Goal: Task Accomplishment & Management: Manage account settings

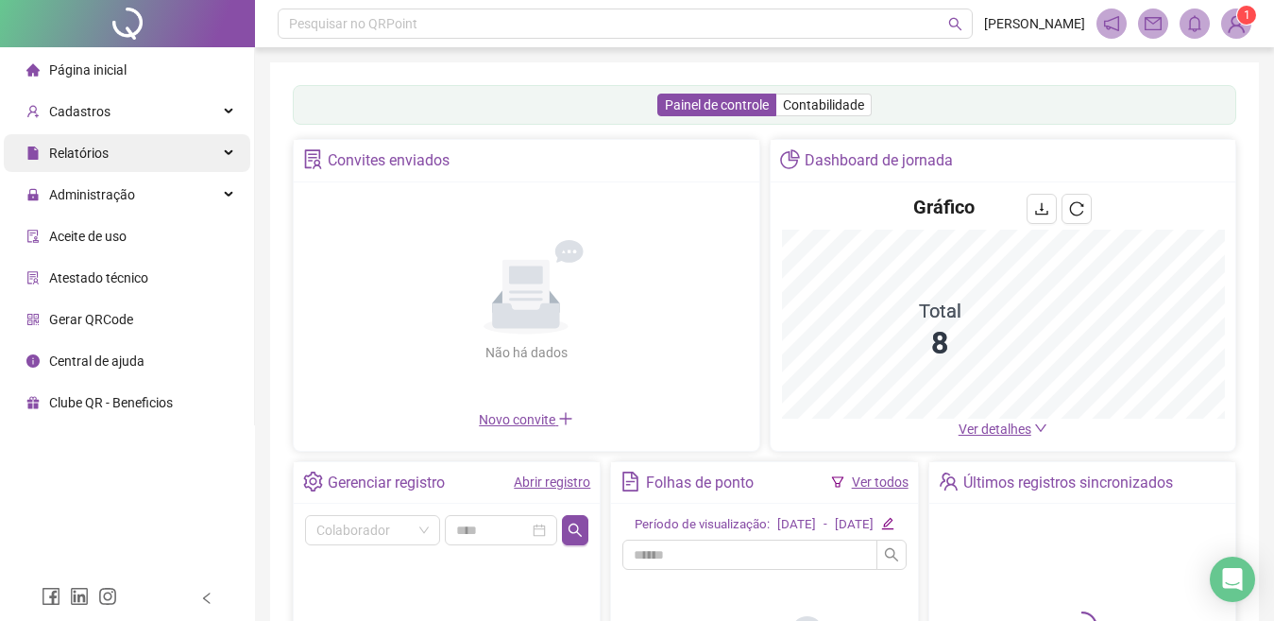
click at [116, 150] on div "Relatórios" at bounding box center [127, 153] width 247 height 38
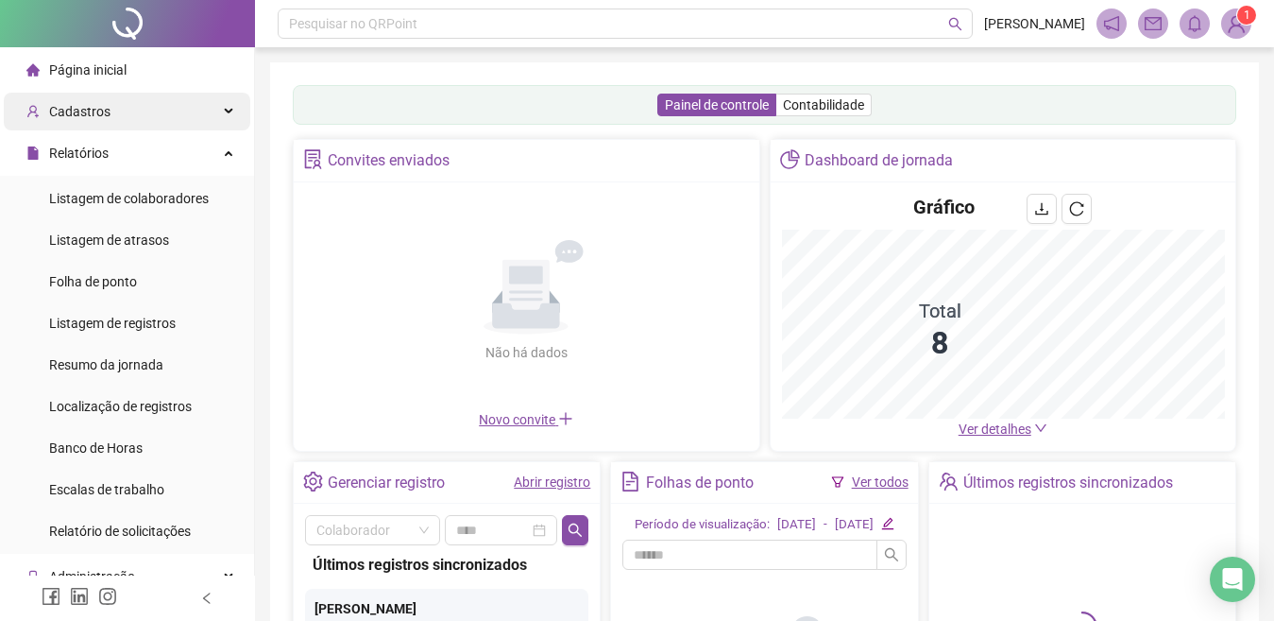
click at [222, 111] on div "Cadastros" at bounding box center [127, 112] width 247 height 38
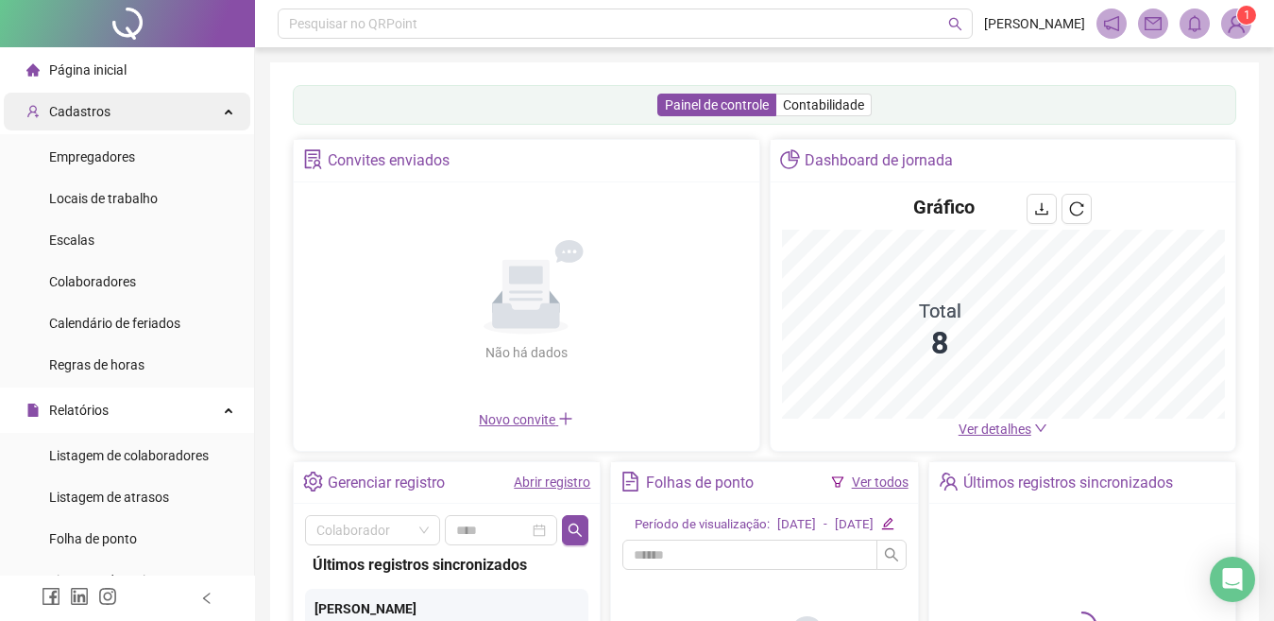
click at [222, 111] on div "Cadastros" at bounding box center [127, 112] width 247 height 38
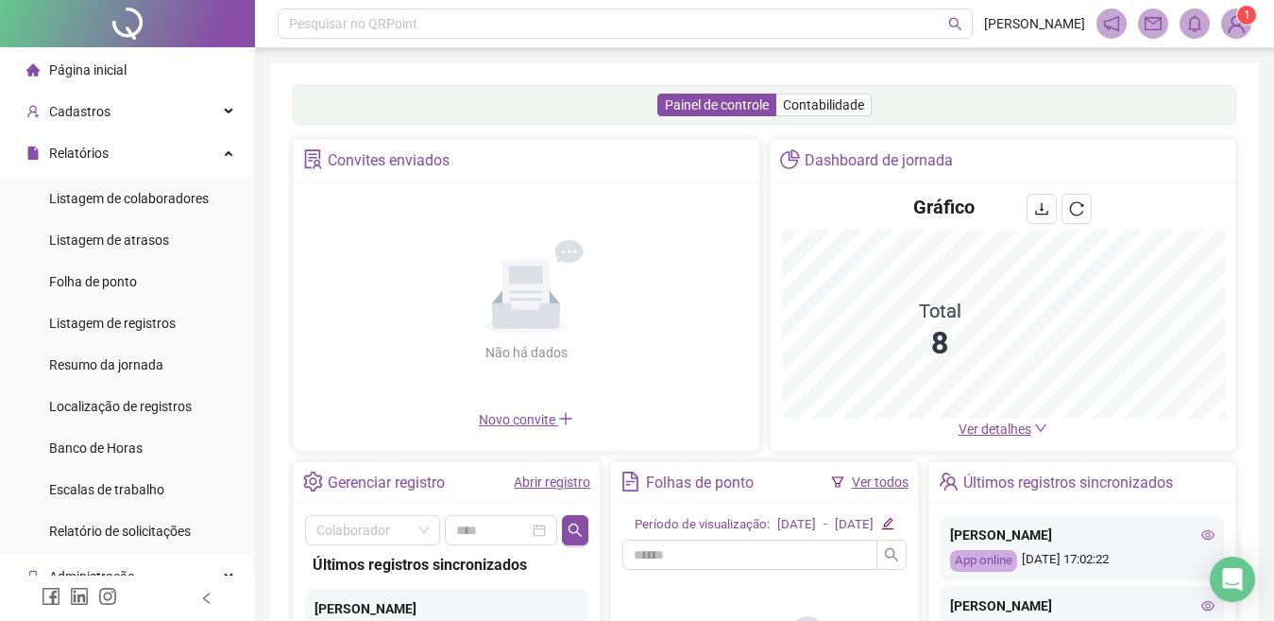
scroll to position [189, 0]
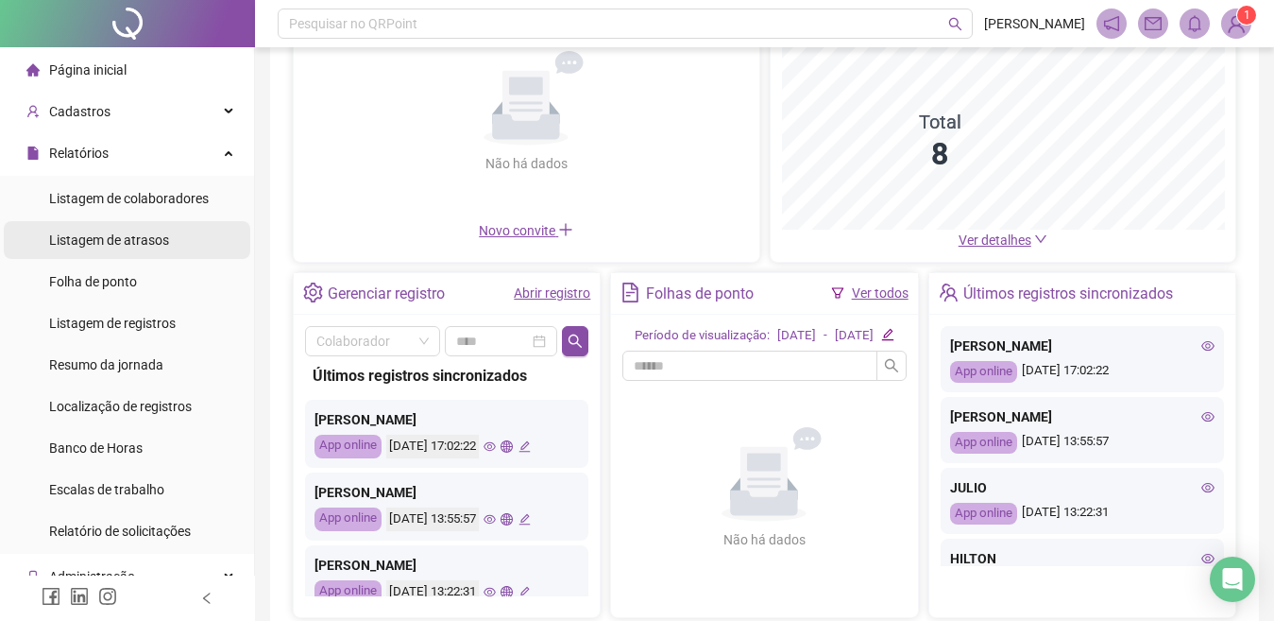
click at [117, 232] on span "Listagem de atrasos" at bounding box center [109, 239] width 120 height 15
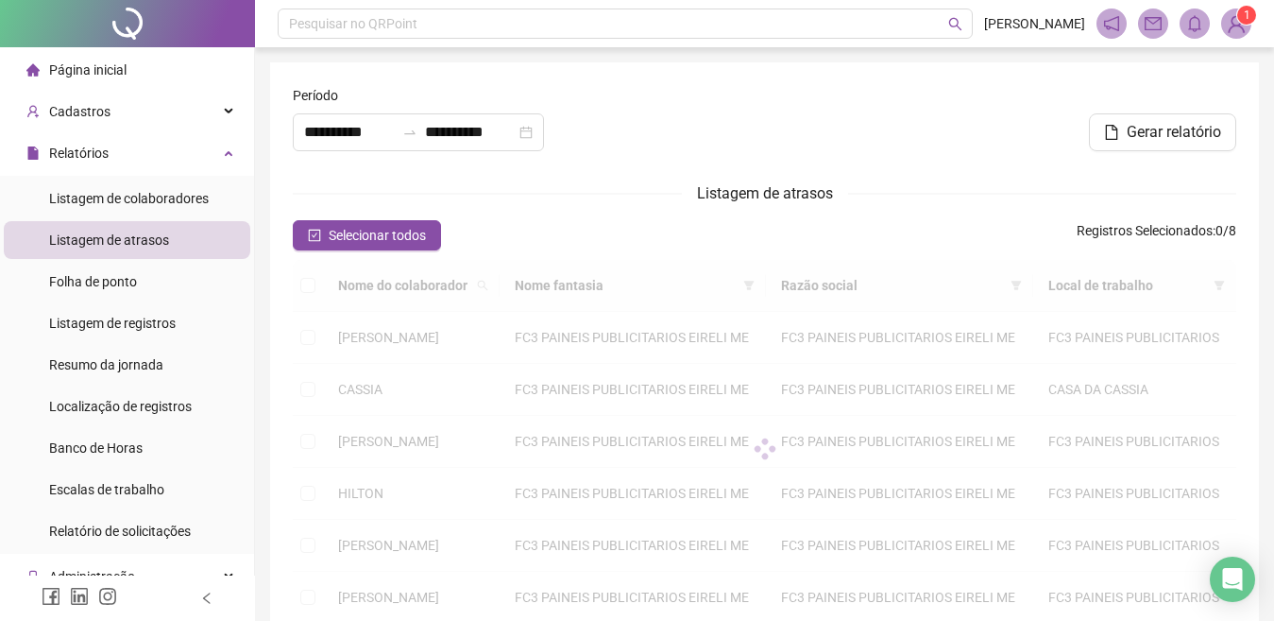
type input "**********"
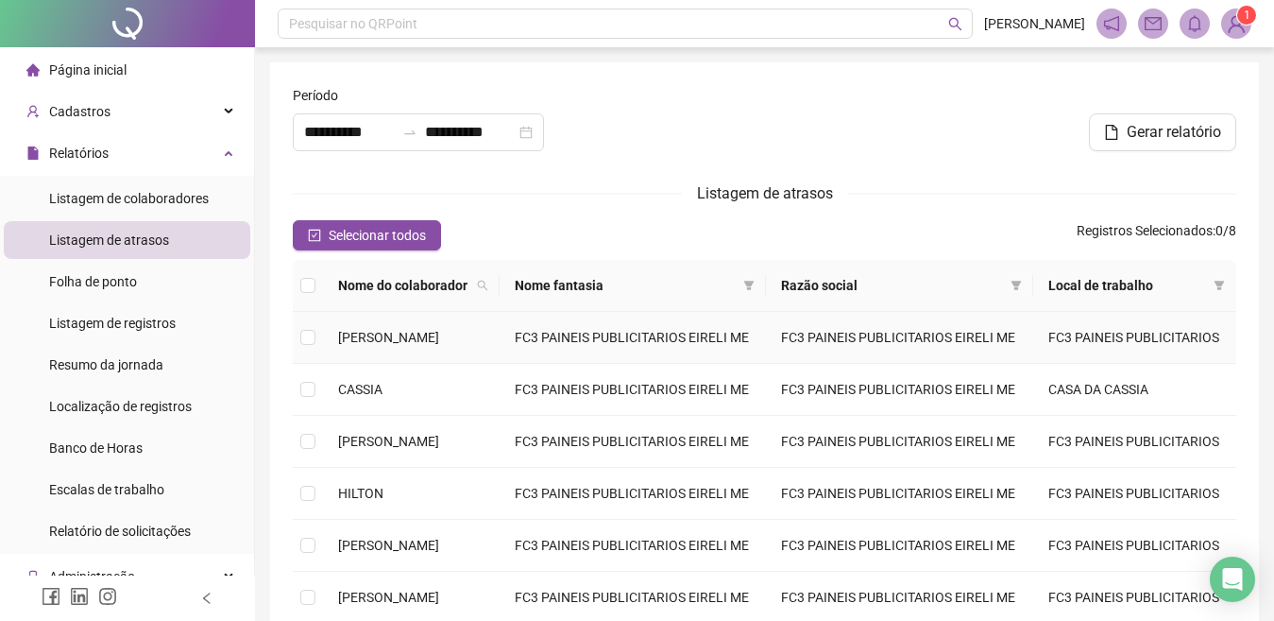
click at [350, 343] on span "[PERSON_NAME]" at bounding box center [388, 337] width 101 height 15
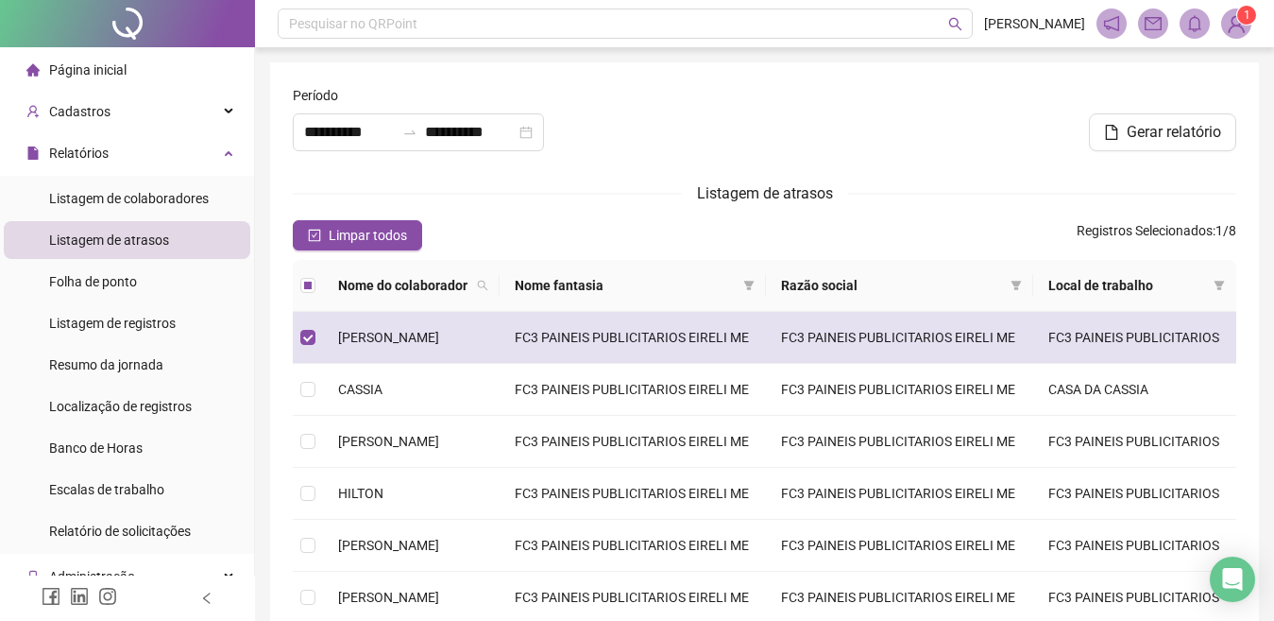
click at [350, 343] on span "[PERSON_NAME]" at bounding box center [388, 337] width 101 height 15
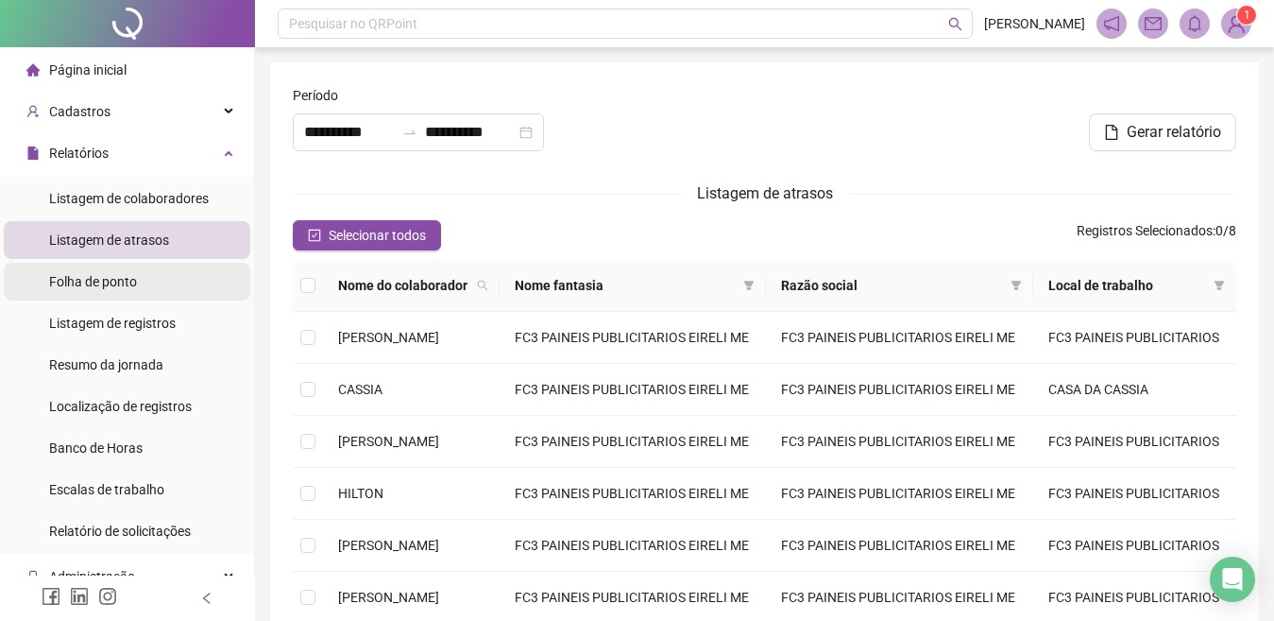
click at [134, 294] on div "Folha de ponto" at bounding box center [93, 282] width 88 height 38
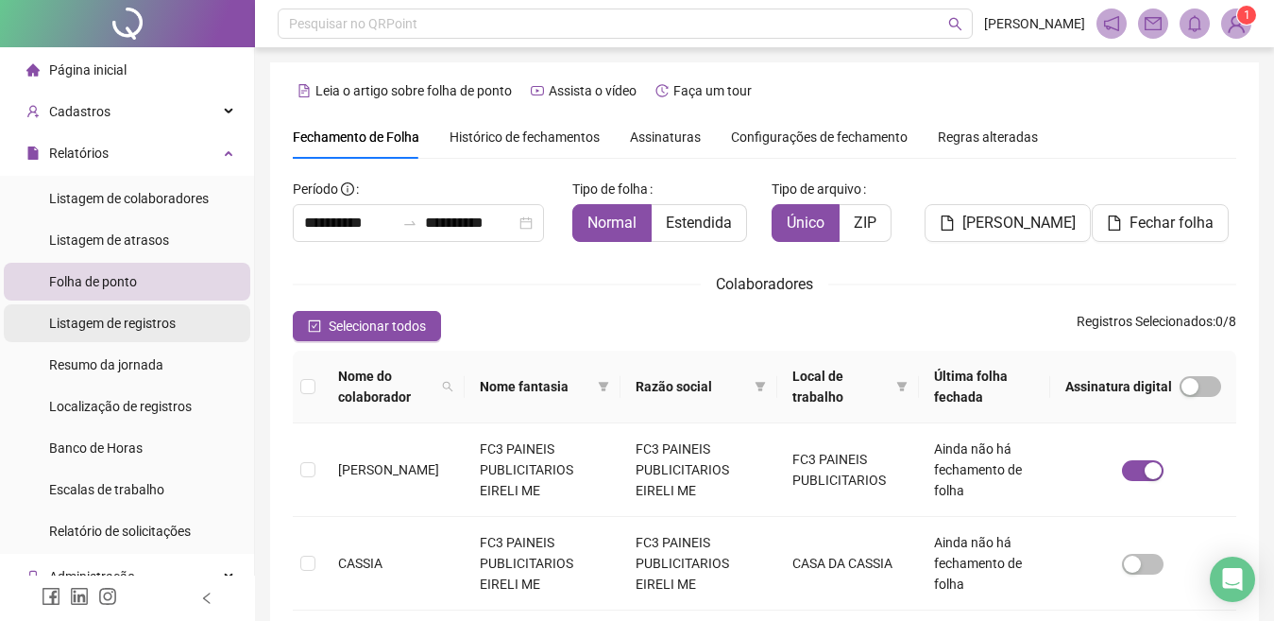
scroll to position [77, 0]
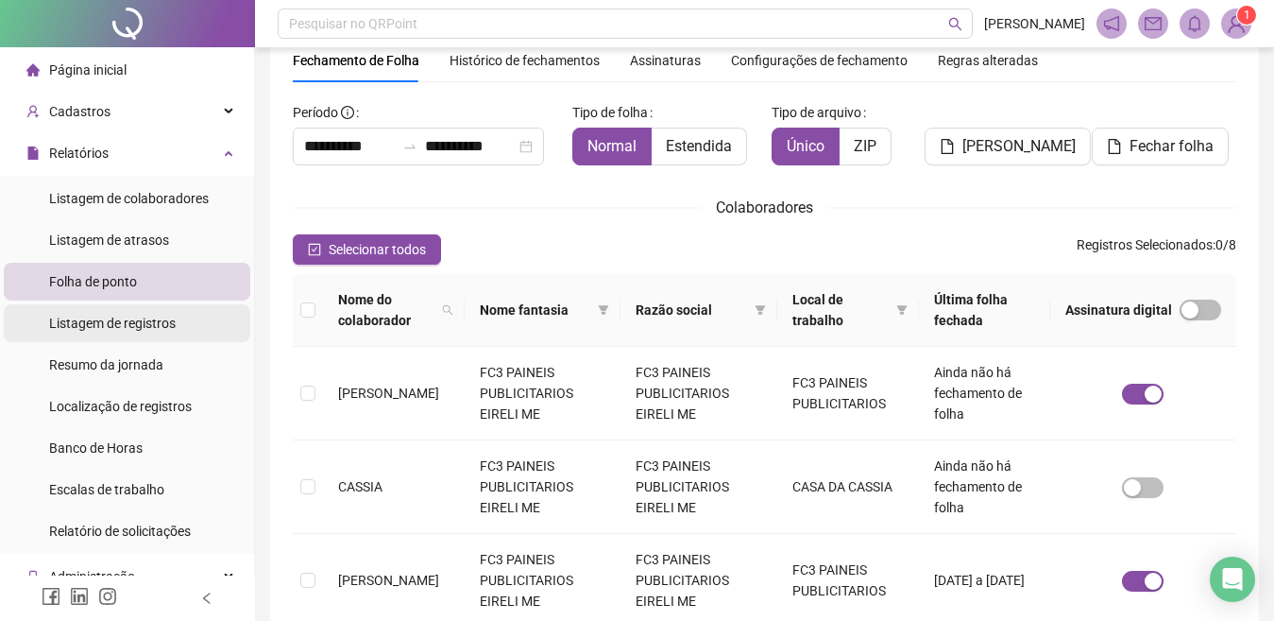
click at [104, 328] on span "Listagem de registros" at bounding box center [112, 322] width 127 height 15
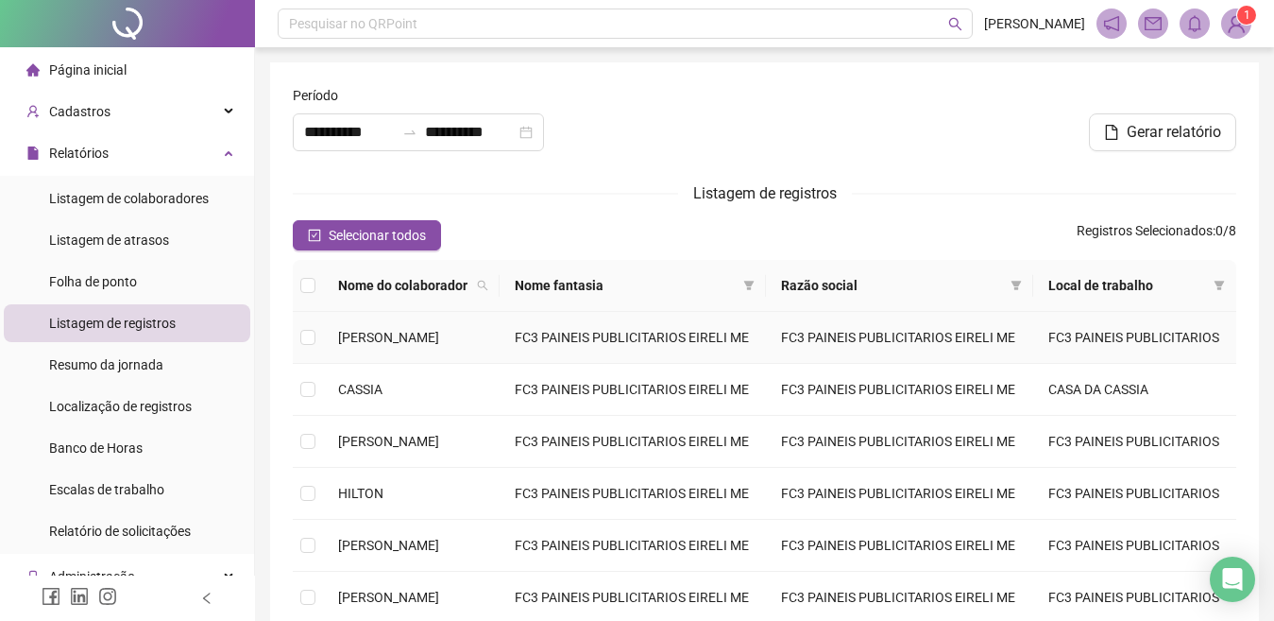
type input "**********"
click at [87, 358] on span "Resumo da jornada" at bounding box center [106, 364] width 114 height 15
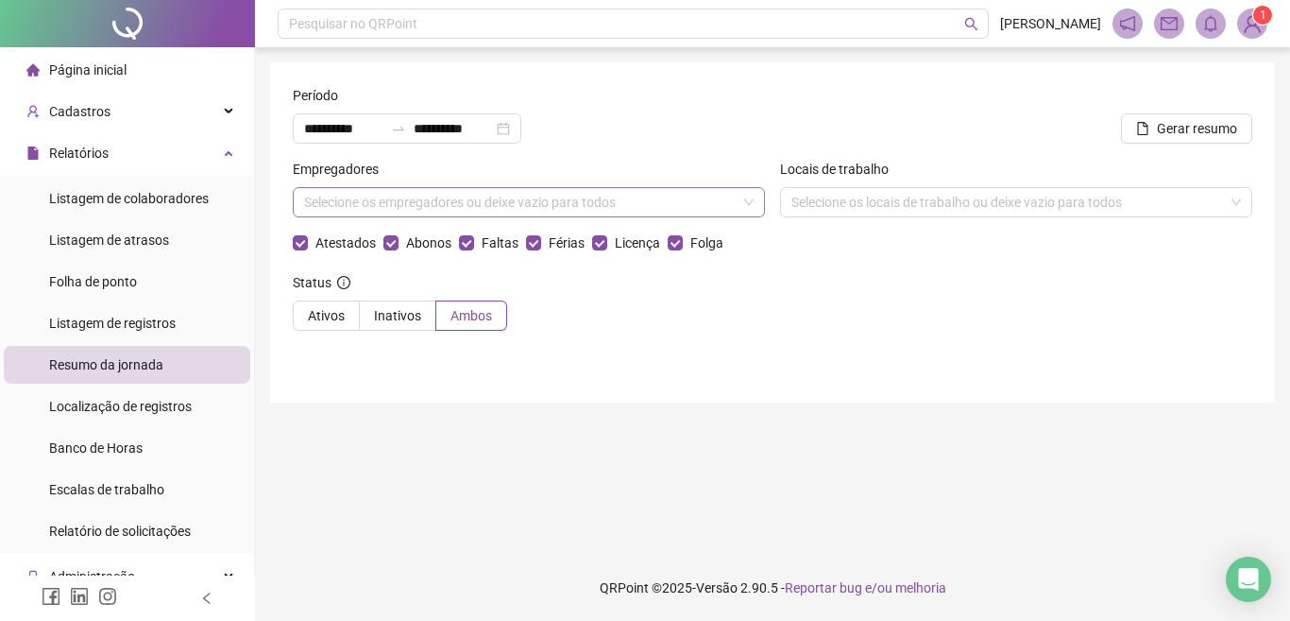
click at [431, 198] on div "Selecione os empregadores ou deixe vazio para todos" at bounding box center [529, 202] width 472 height 30
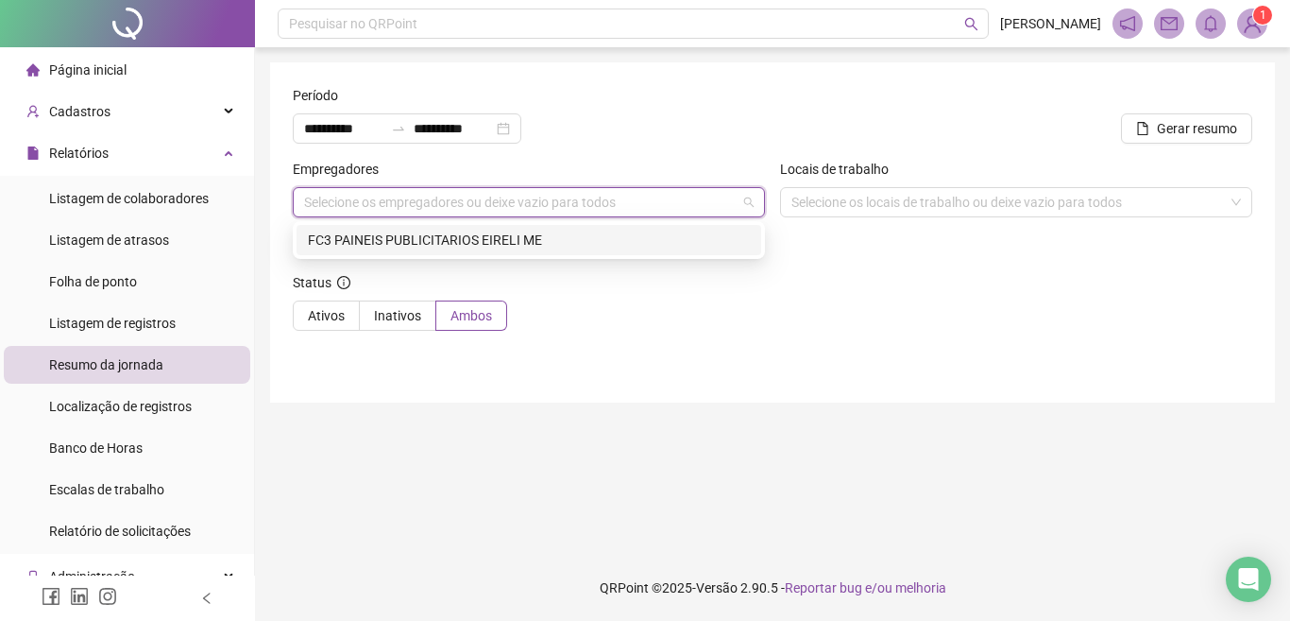
click at [455, 237] on div "FC3 PAINEIS PUBLICITARIOS EIRELI ME" at bounding box center [529, 240] width 442 height 21
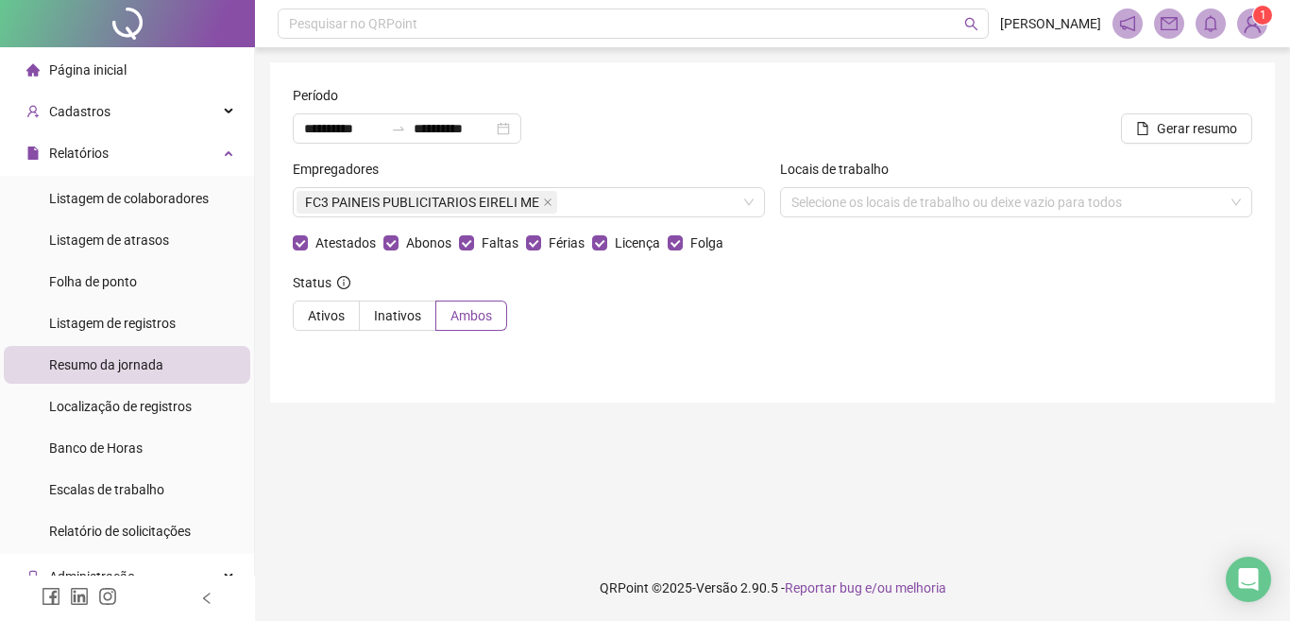
click at [665, 306] on div "Status Ativos Inativos Ambos" at bounding box center [773, 309] width 960 height 74
click at [1190, 135] on span "Gerar resumo" at bounding box center [1197, 128] width 80 height 21
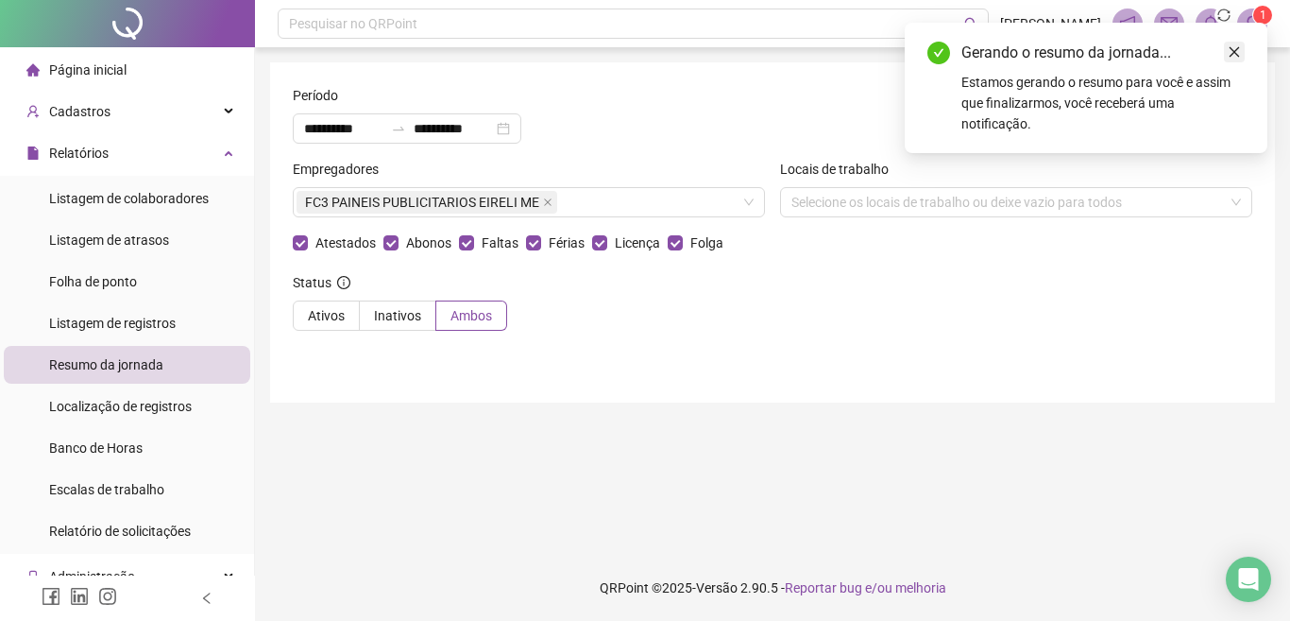
click at [1233, 54] on icon "close" at bounding box center [1235, 52] width 10 height 10
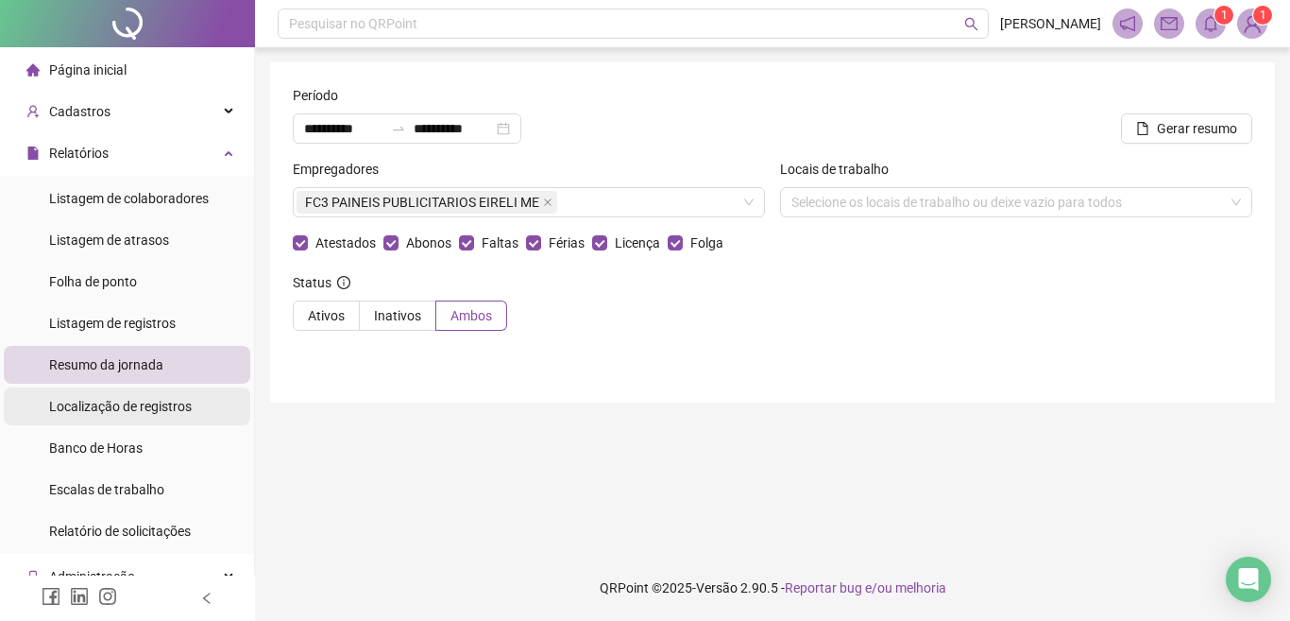
click at [62, 407] on span "Localização de registros" at bounding box center [120, 406] width 143 height 15
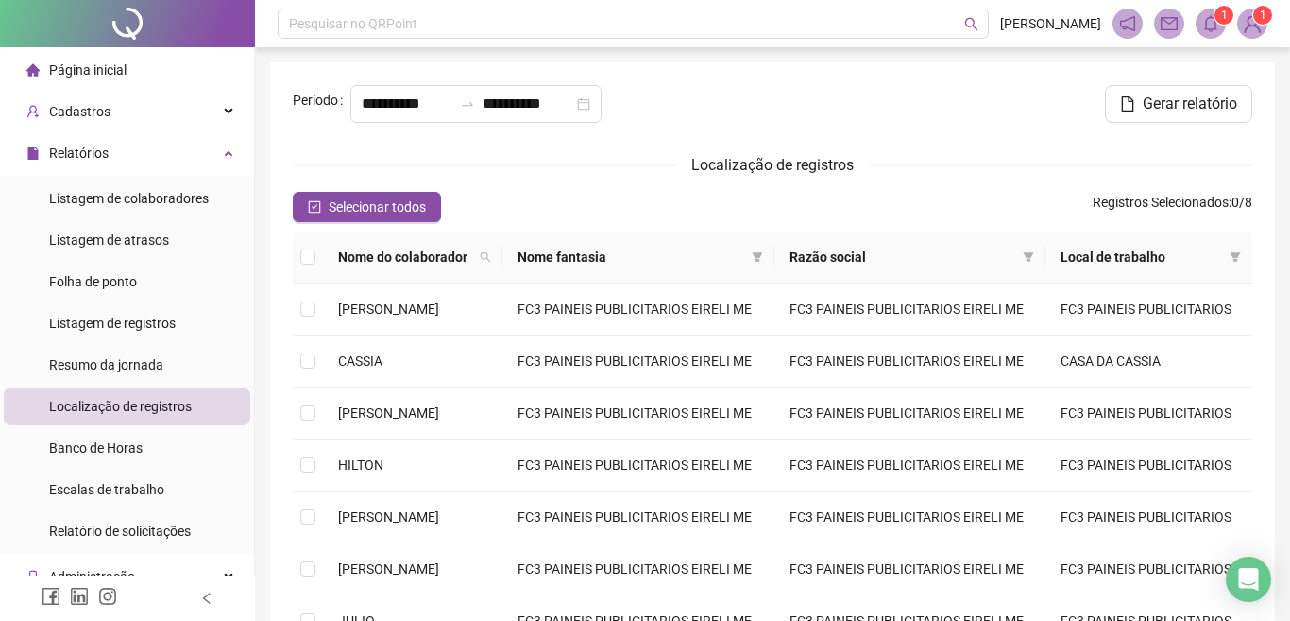
type input "**********"
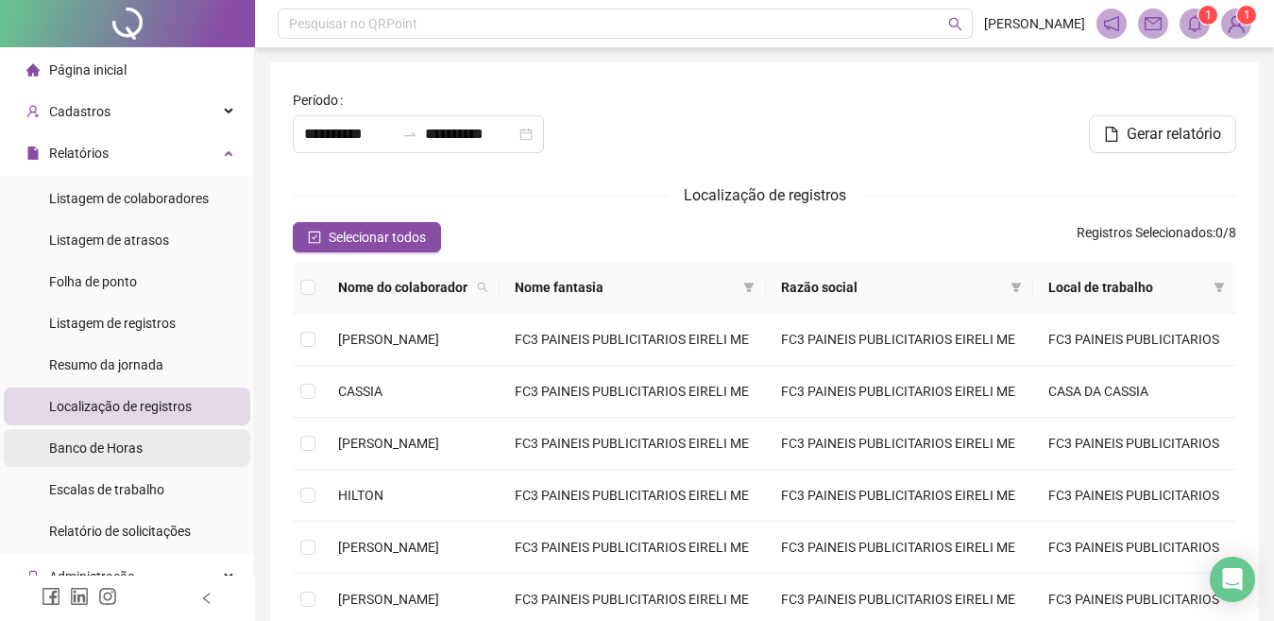
scroll to position [186, 0]
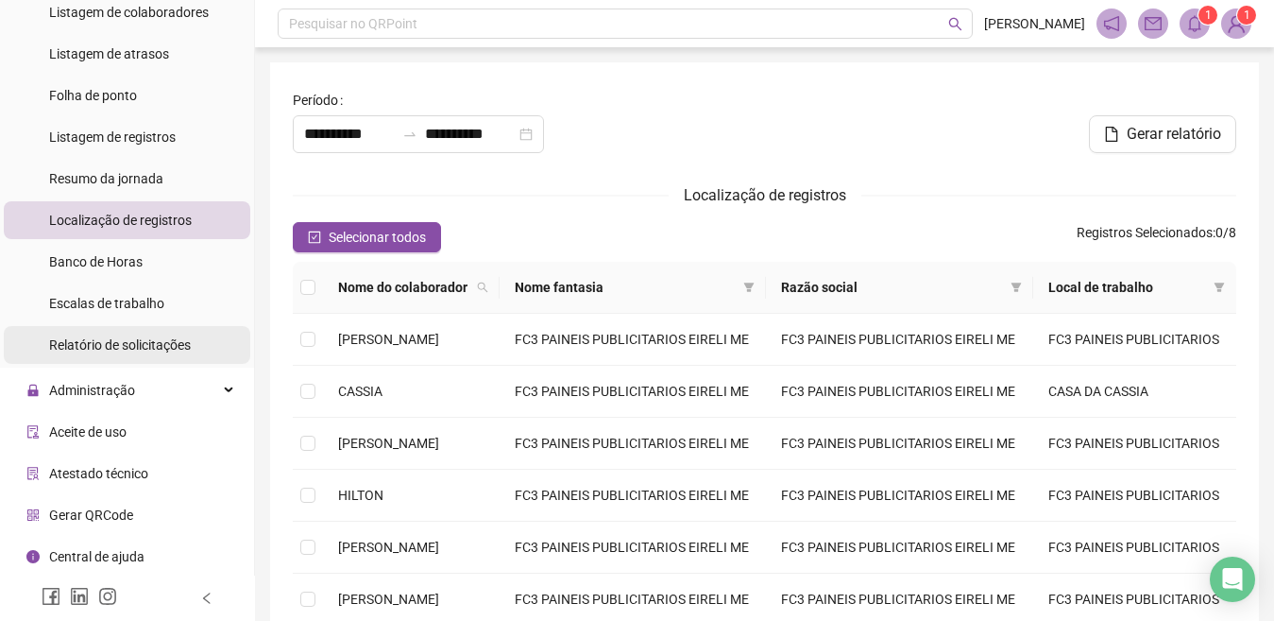
click at [117, 349] on span "Relatório de solicitações" at bounding box center [120, 344] width 142 height 15
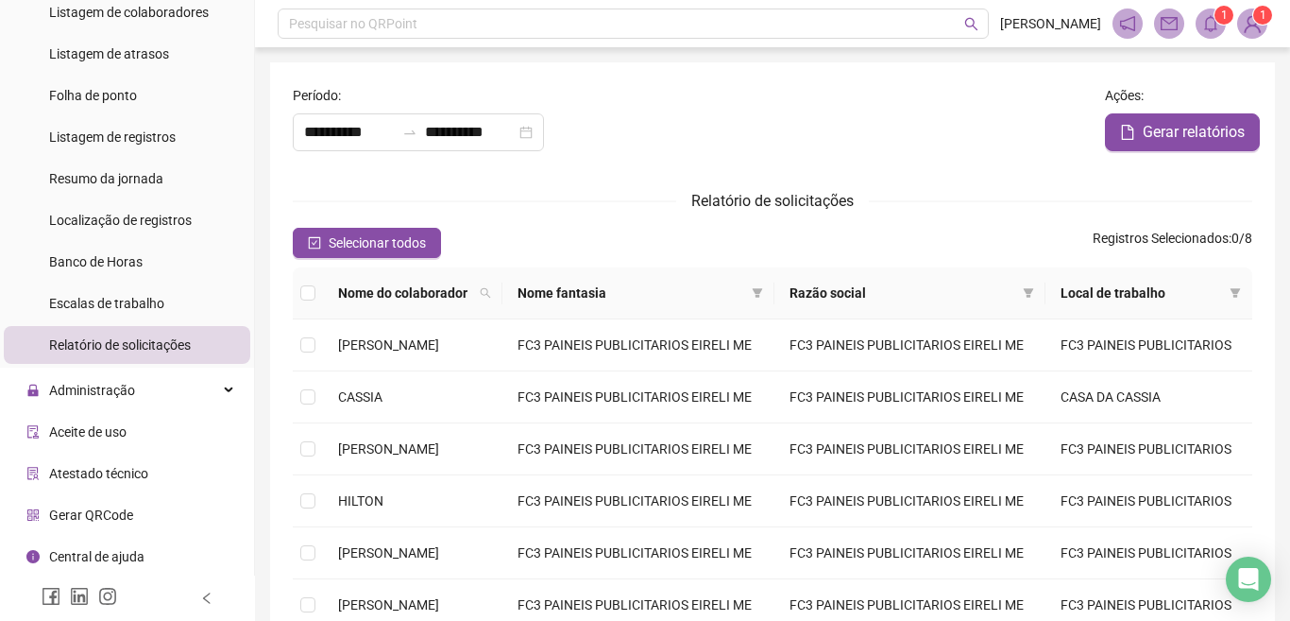
type input "**********"
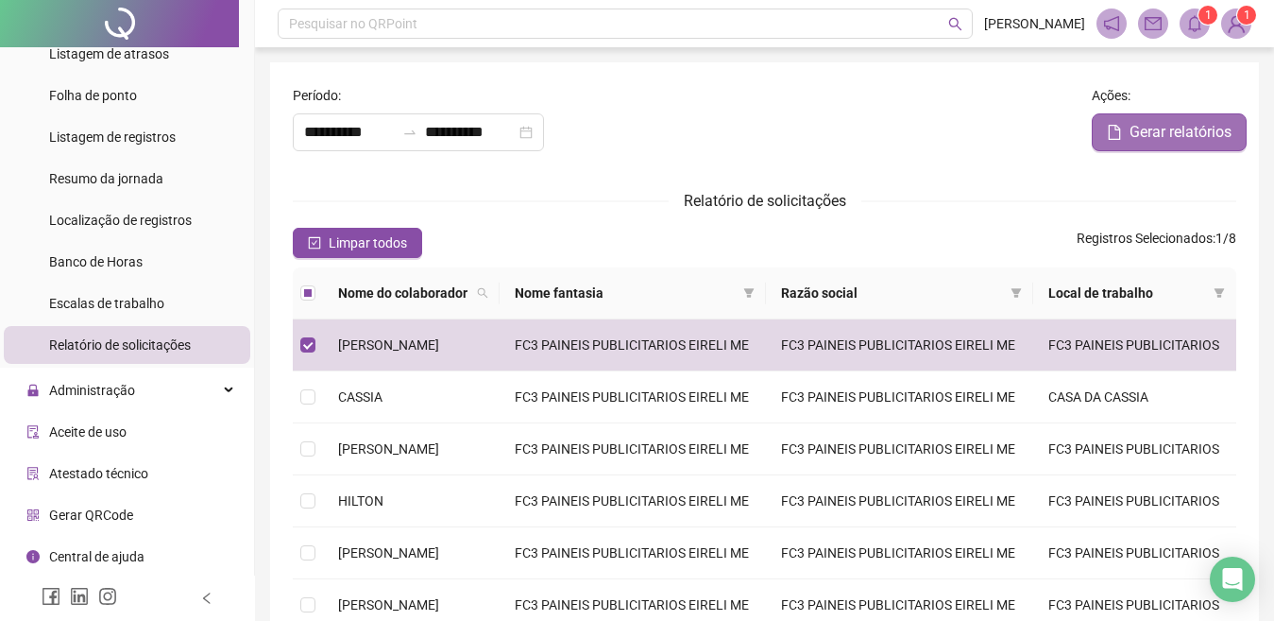
click at [1161, 130] on span "Gerar relatórios" at bounding box center [1181, 132] width 102 height 23
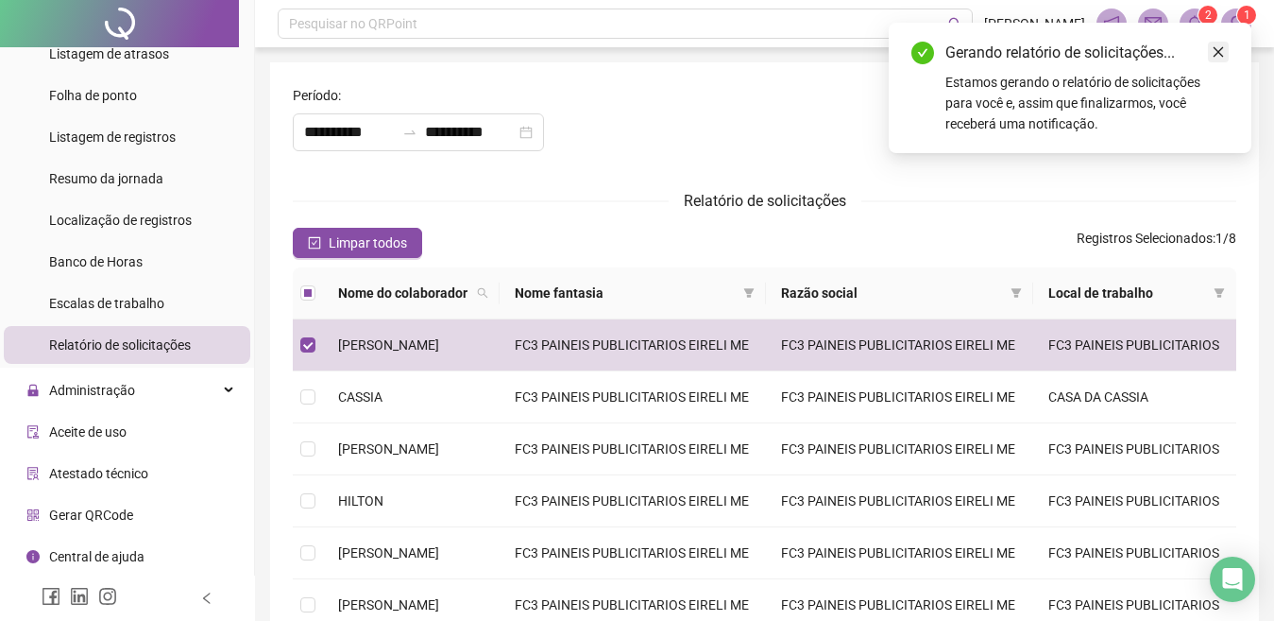
click at [1213, 48] on icon "close" at bounding box center [1218, 51] width 13 height 13
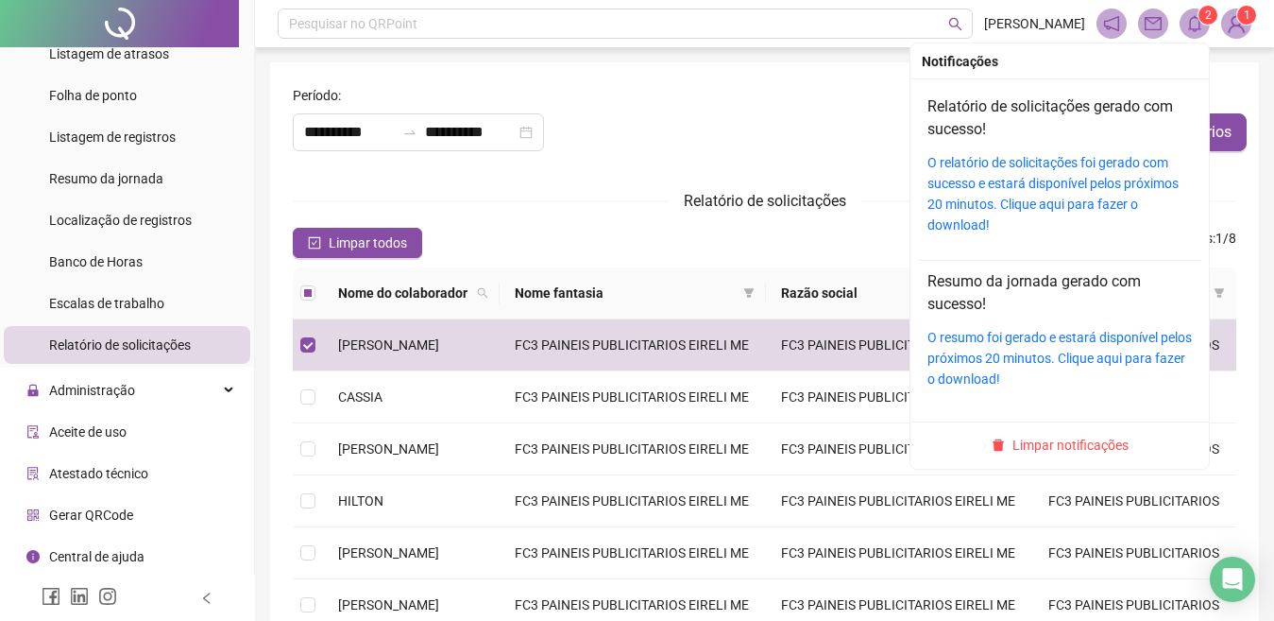
click at [1196, 23] on icon "bell" at bounding box center [1194, 23] width 17 height 17
click at [1045, 114] on link "Relatório de solicitações gerado com sucesso!" at bounding box center [1051, 117] width 246 height 41
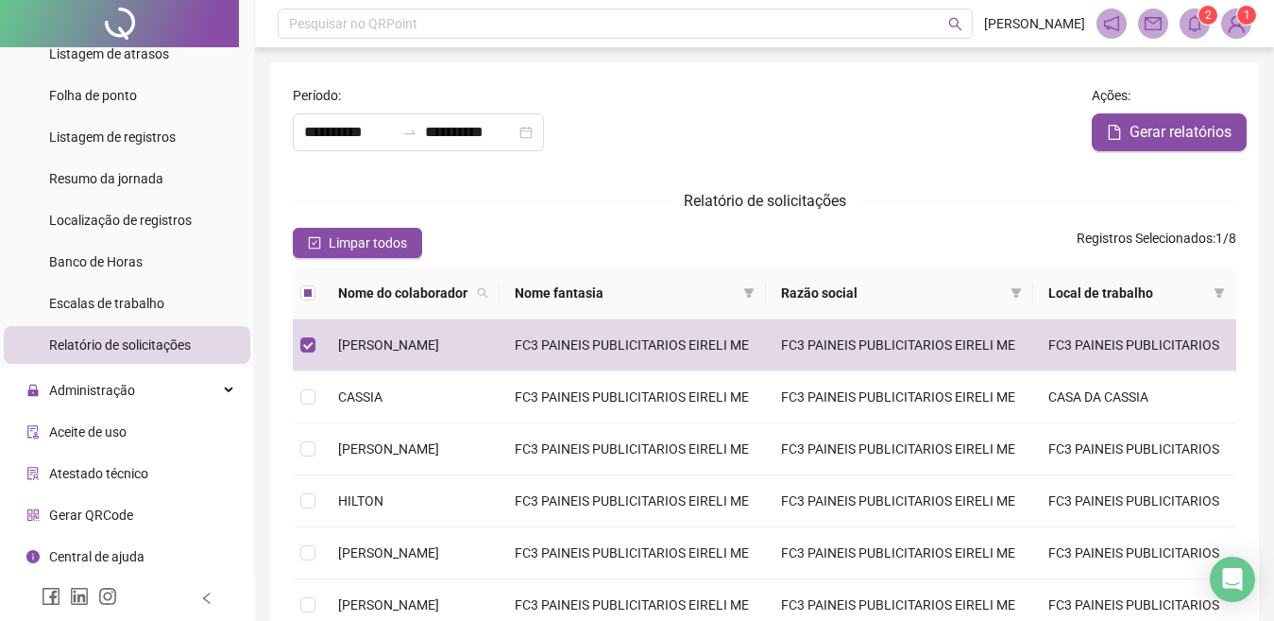
click at [117, 349] on span "Relatório de solicitações" at bounding box center [120, 344] width 142 height 15
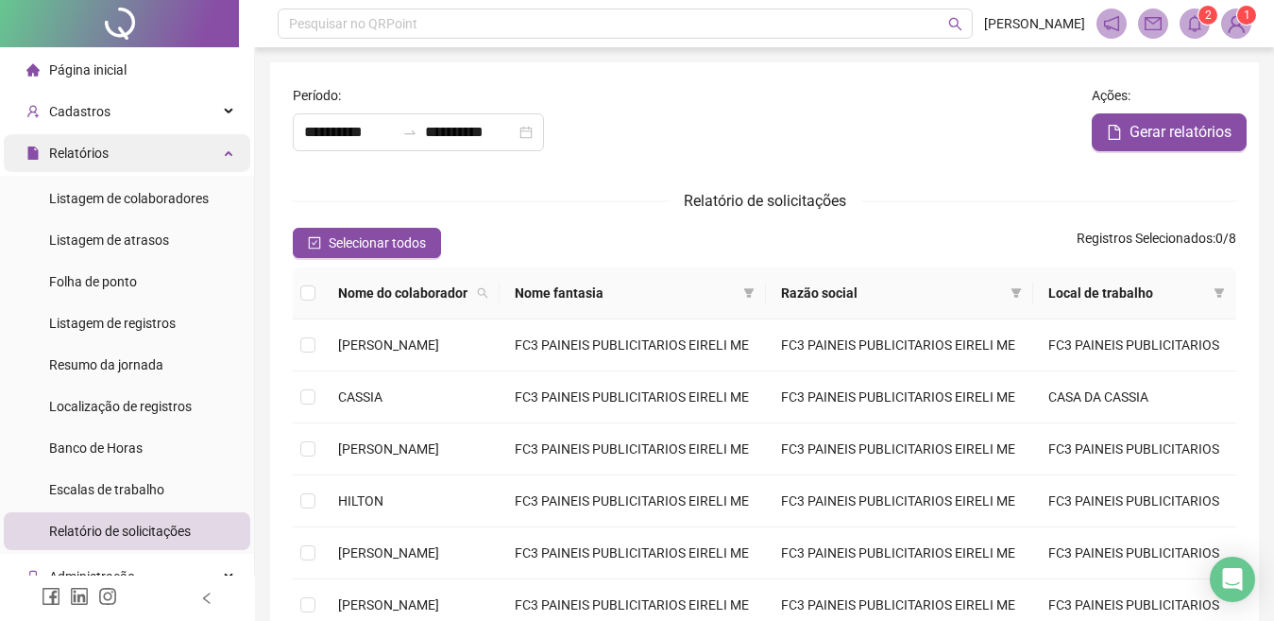
click at [226, 151] on icon at bounding box center [230, 151] width 9 height 0
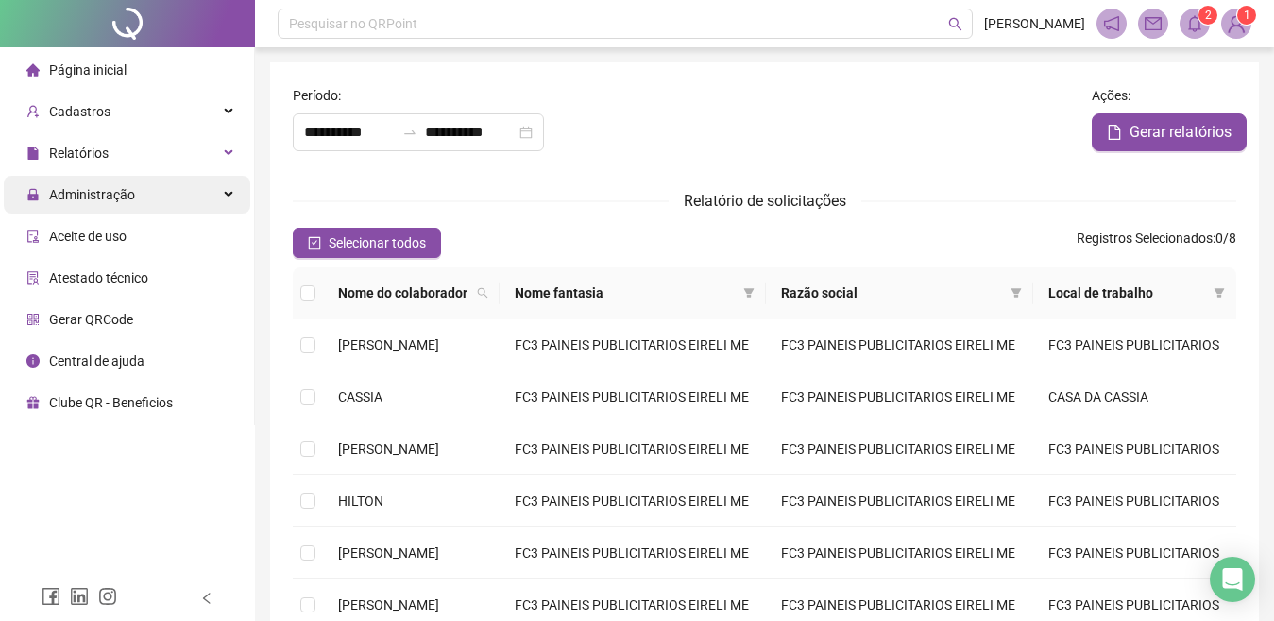
click at [116, 193] on span "Administração" at bounding box center [92, 194] width 86 height 15
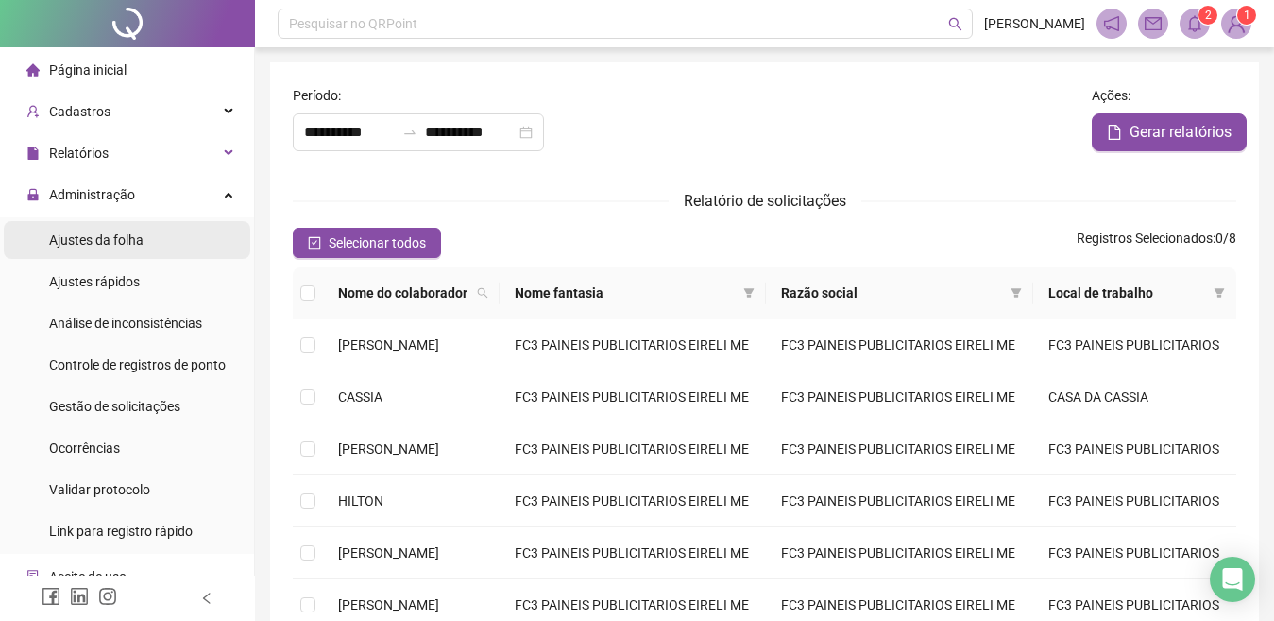
click at [125, 235] on span "Ajustes da folha" at bounding box center [96, 239] width 94 height 15
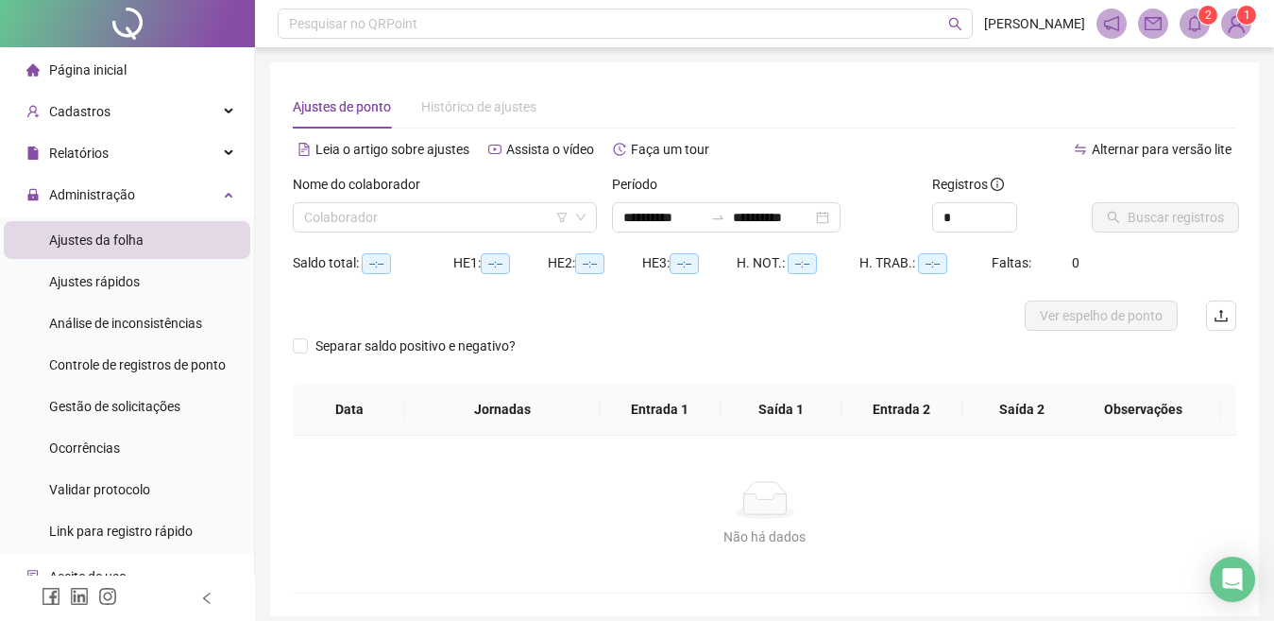
type input "**********"
click at [367, 215] on input "search" at bounding box center [436, 217] width 264 height 28
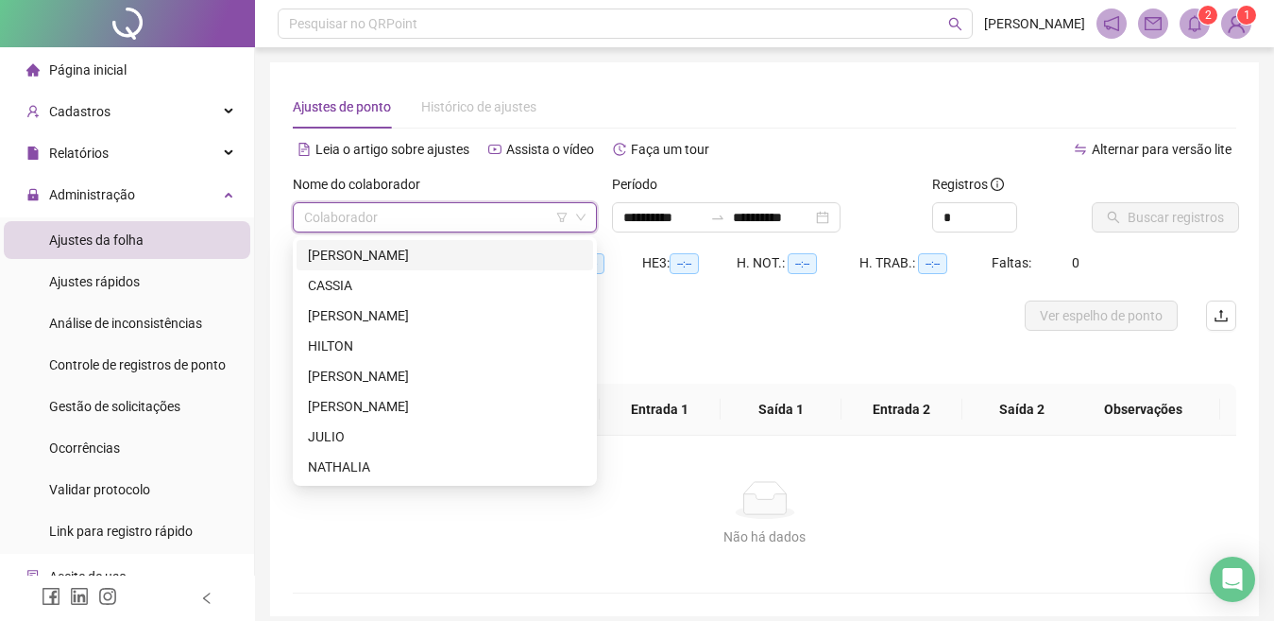
click at [339, 254] on div "[PERSON_NAME]" at bounding box center [445, 255] width 274 height 21
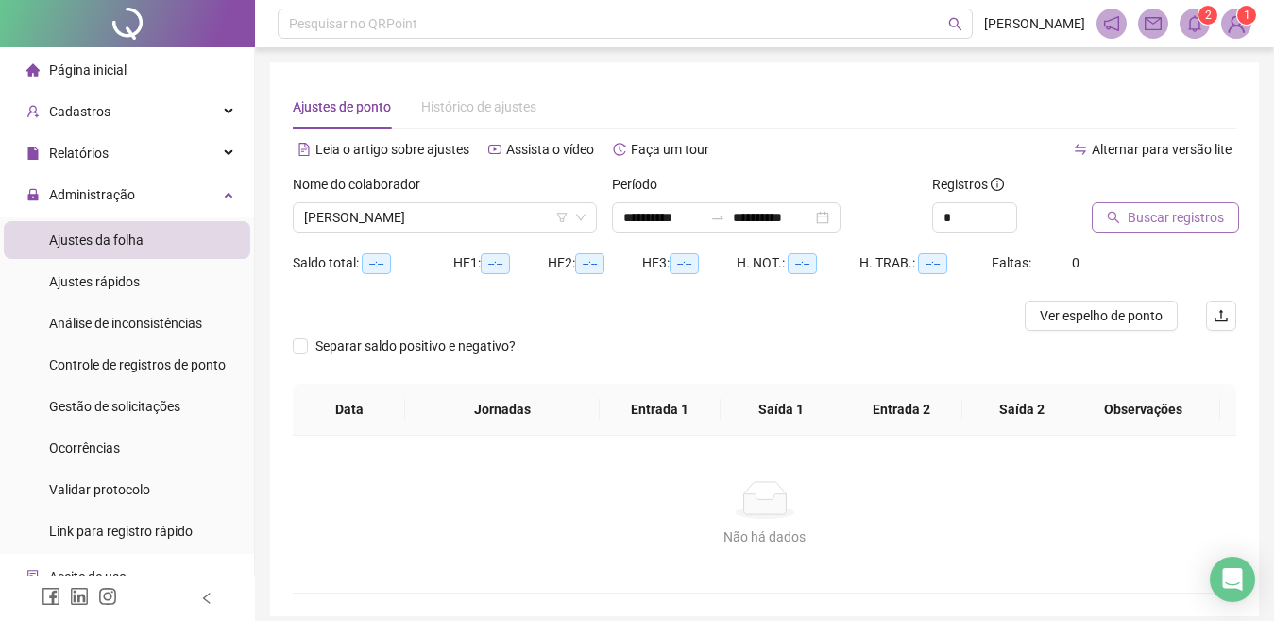
click at [1160, 221] on span "Buscar registros" at bounding box center [1176, 217] width 96 height 21
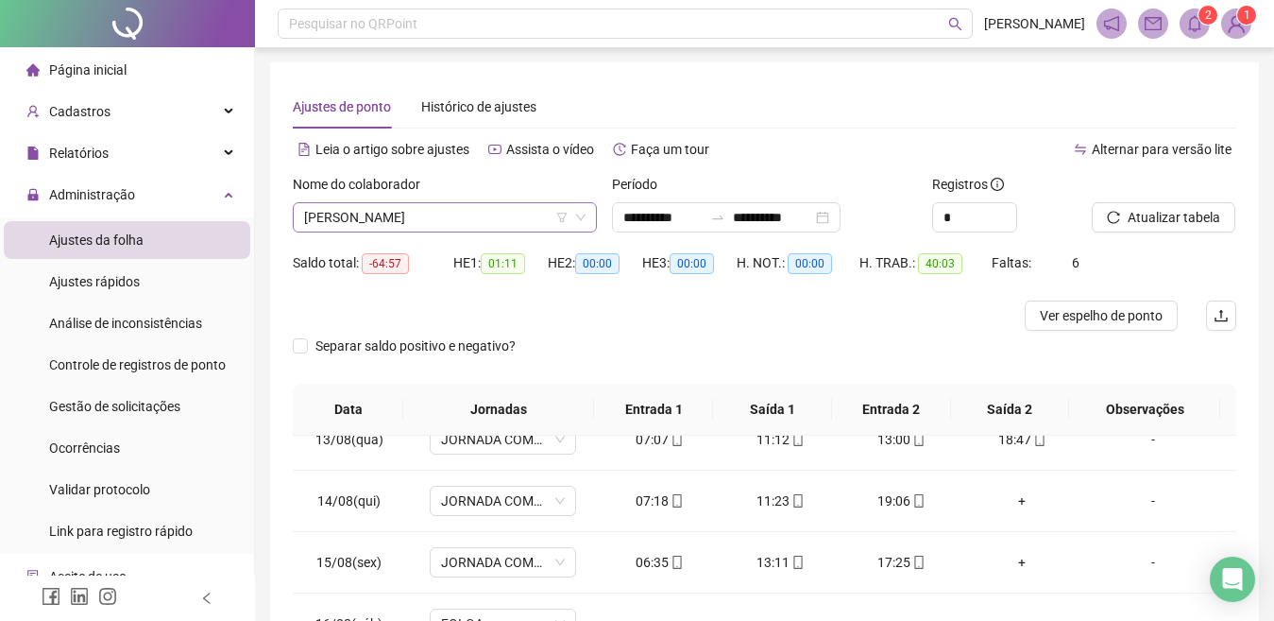
click at [382, 219] on span "[PERSON_NAME]" at bounding box center [444, 217] width 281 height 28
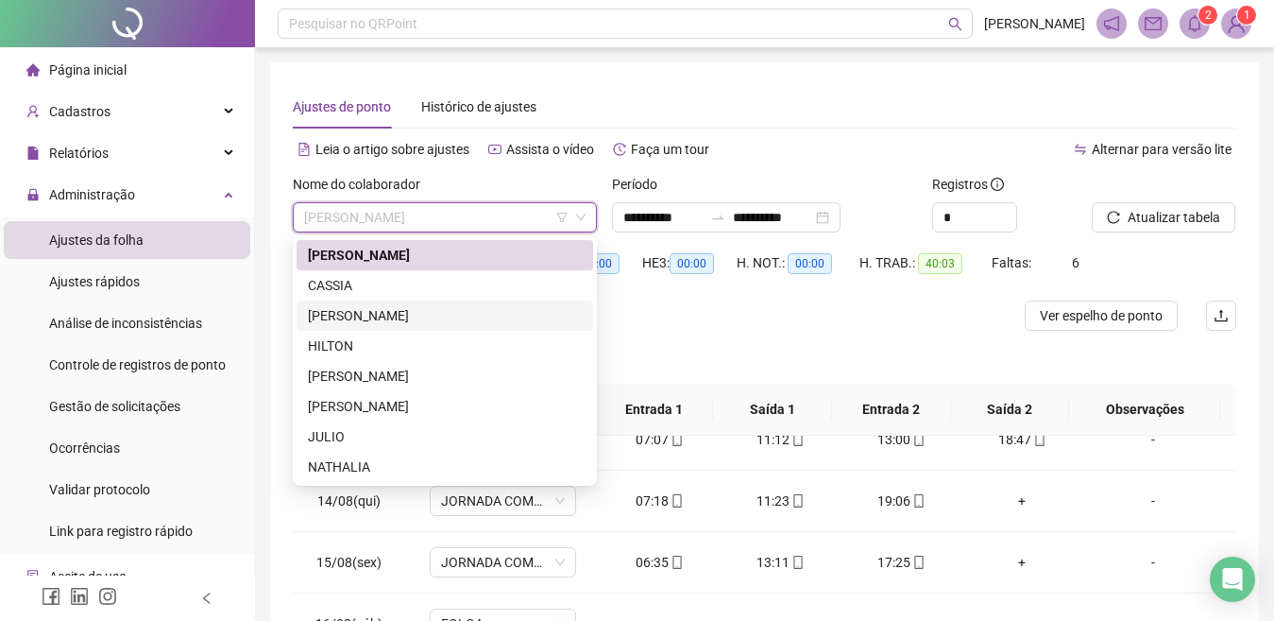
click at [350, 311] on div "[PERSON_NAME]" at bounding box center [445, 315] width 274 height 21
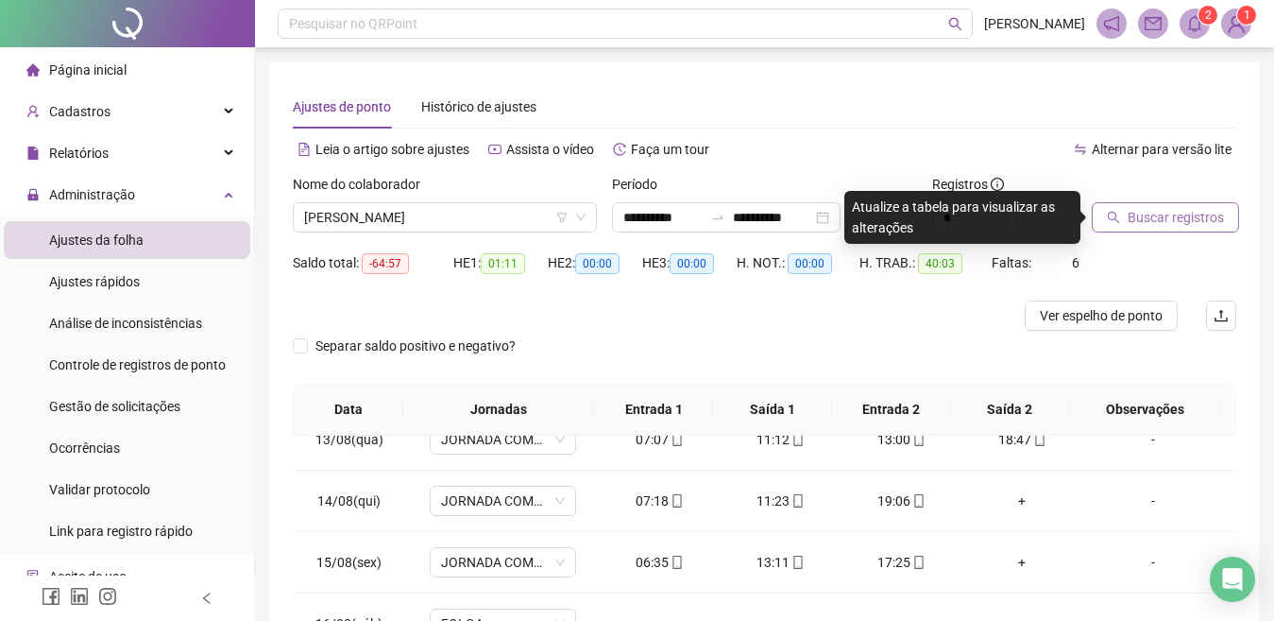
click at [1135, 213] on span "Buscar registros" at bounding box center [1176, 217] width 96 height 21
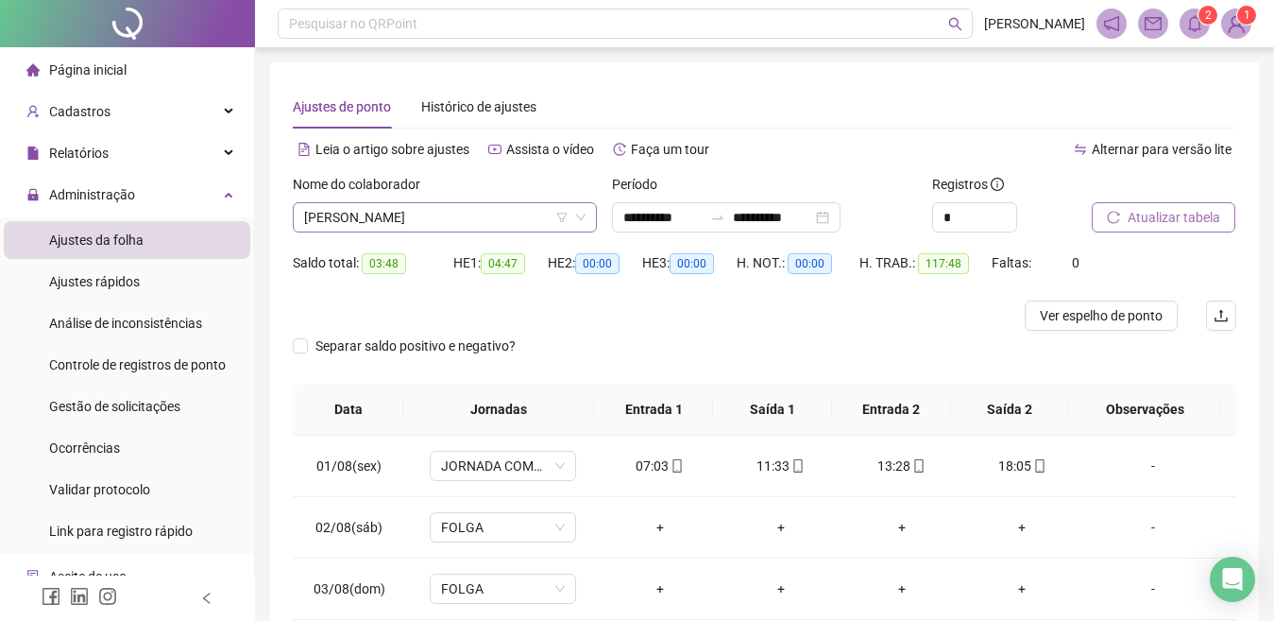
click at [361, 213] on span "[PERSON_NAME]" at bounding box center [444, 217] width 281 height 28
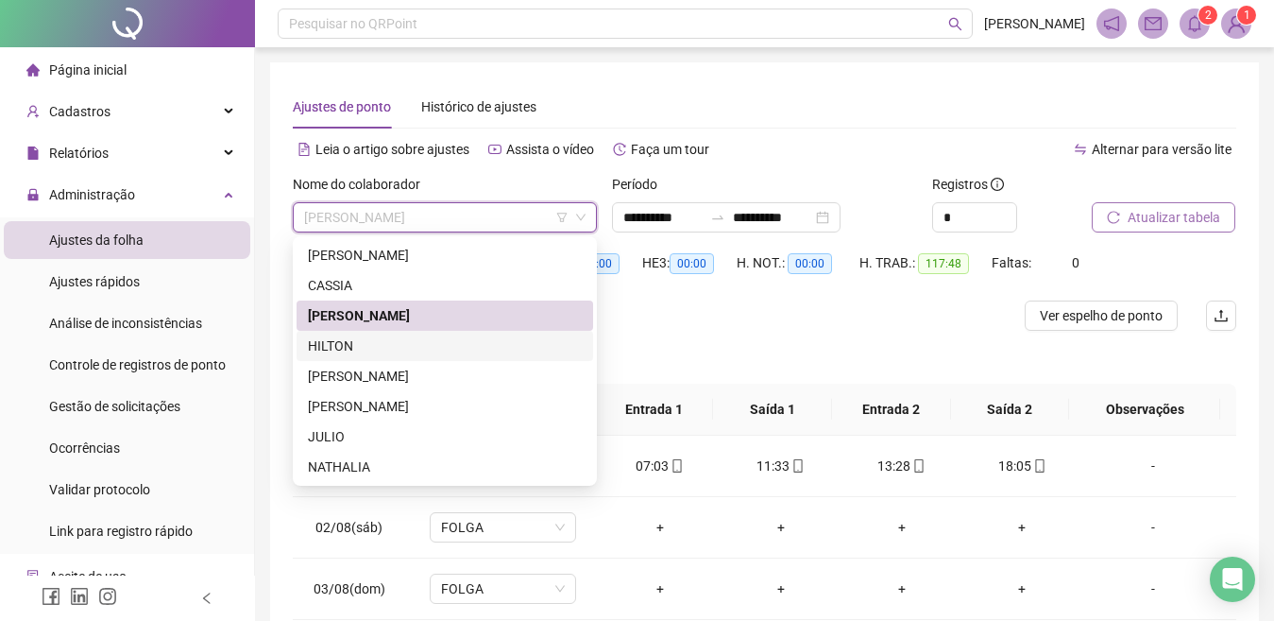
click at [324, 341] on div "HILTON" at bounding box center [445, 345] width 274 height 21
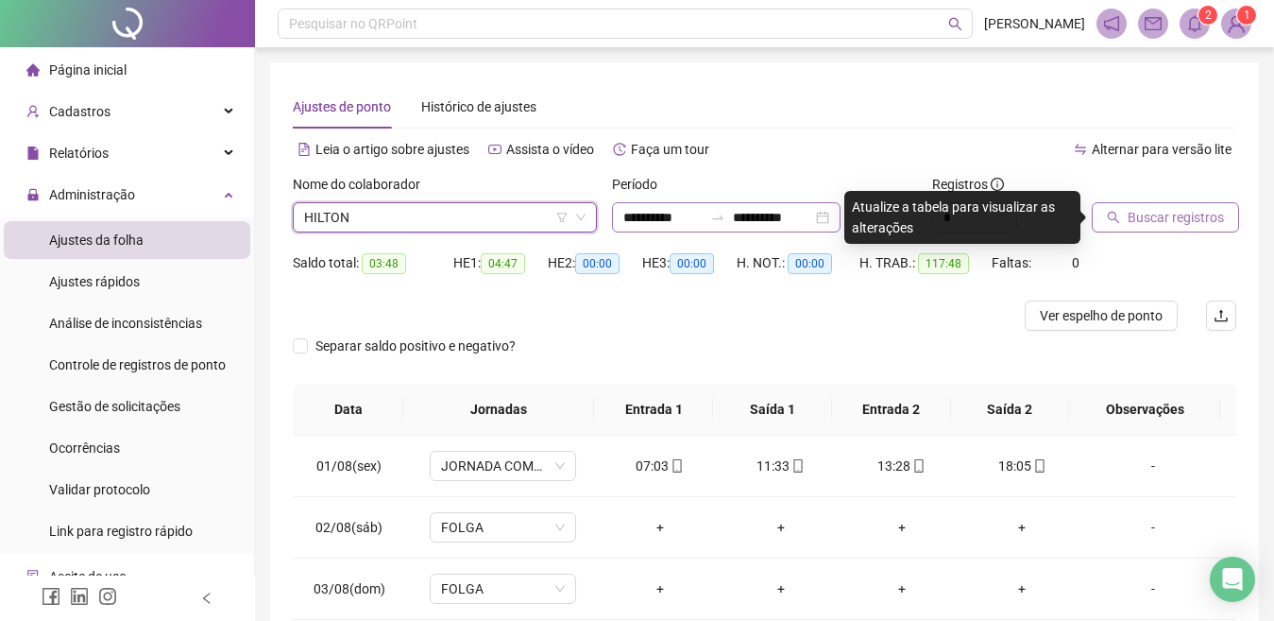
click at [733, 211] on div at bounding box center [718, 217] width 30 height 15
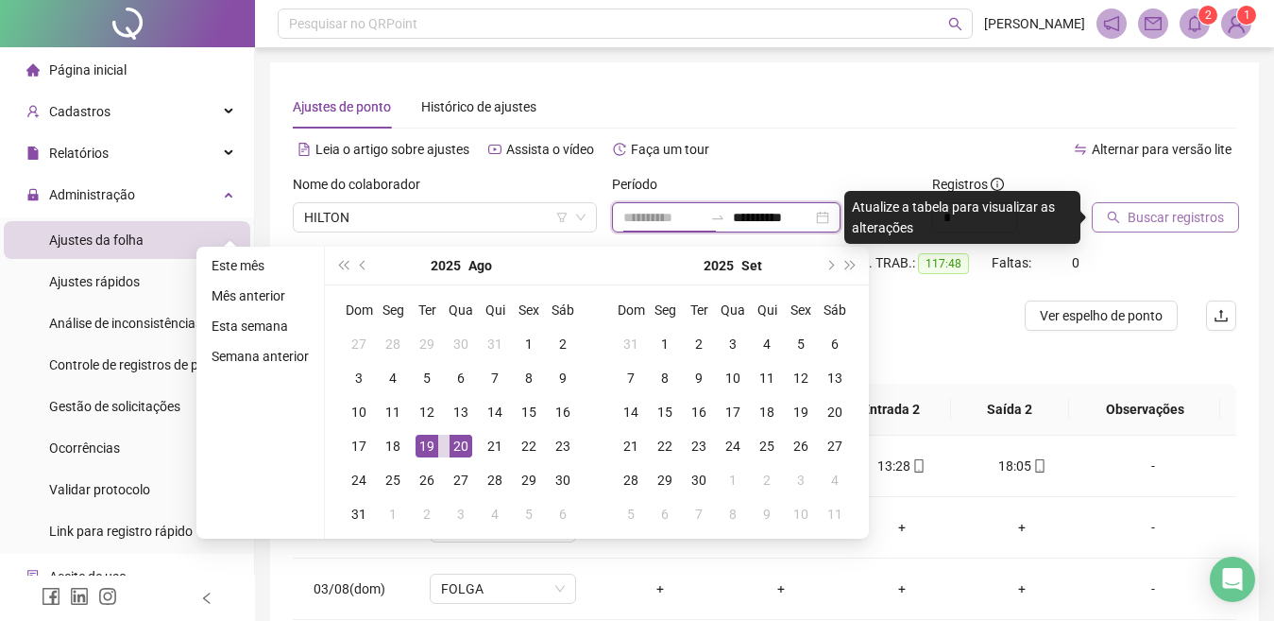
type input "**********"
click at [460, 449] on div "20" at bounding box center [461, 446] width 23 height 23
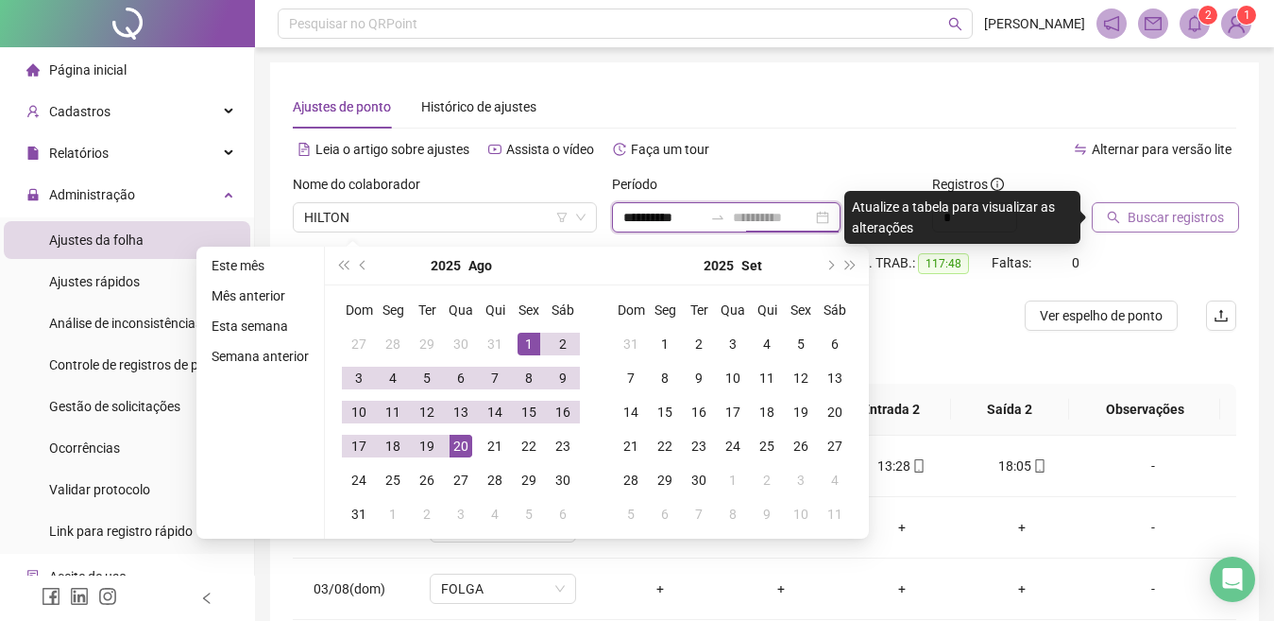
type input "**********"
drag, startPoint x: 512, startPoint y: 341, endPoint x: 544, endPoint y: 315, distance: 41.6
click at [512, 341] on td "1" at bounding box center [529, 344] width 34 height 34
type input "**********"
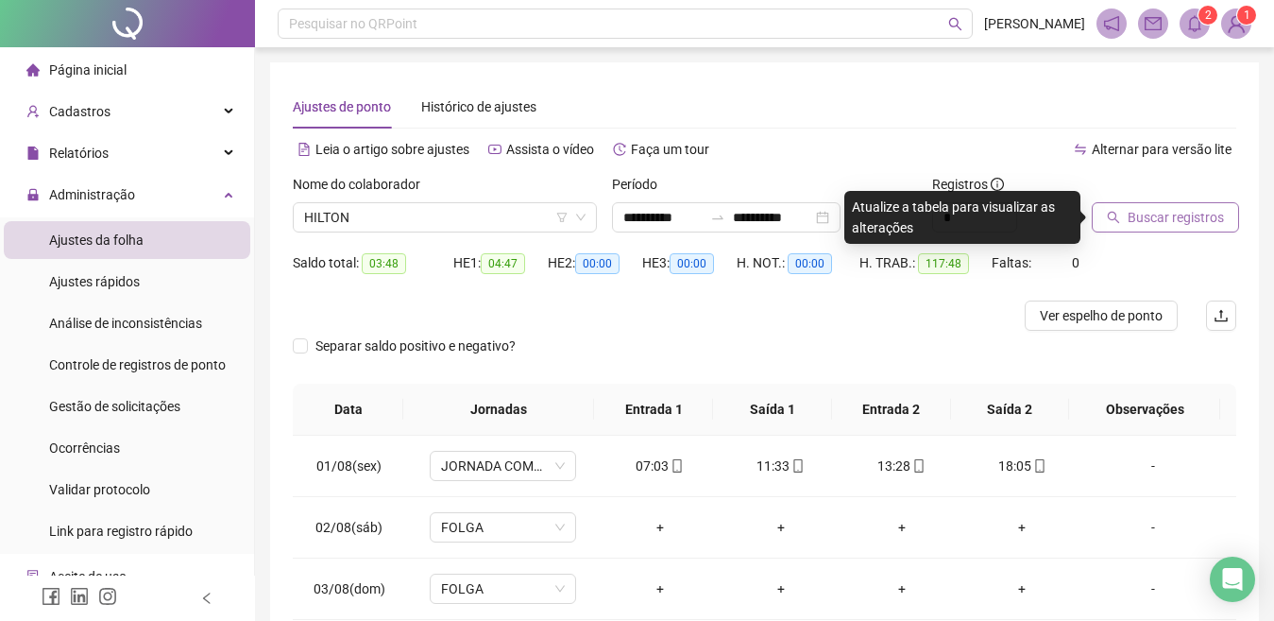
click at [1170, 213] on span "Buscar registros" at bounding box center [1176, 217] width 96 height 21
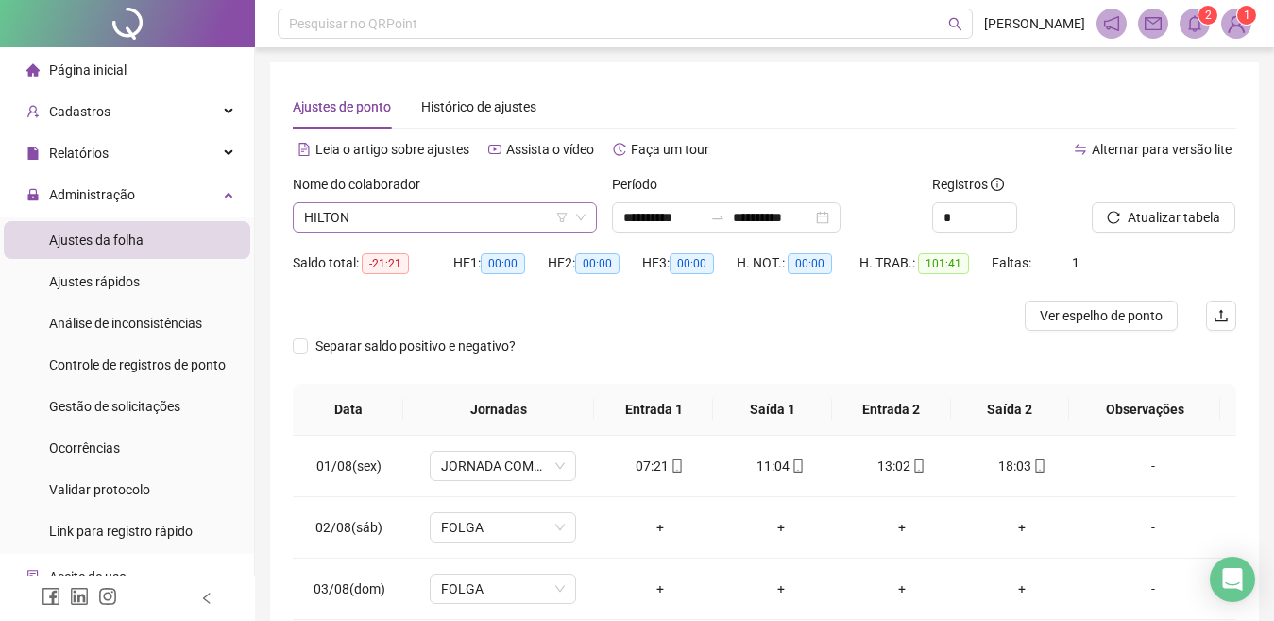
click at [484, 231] on div "HILTON" at bounding box center [445, 217] width 304 height 30
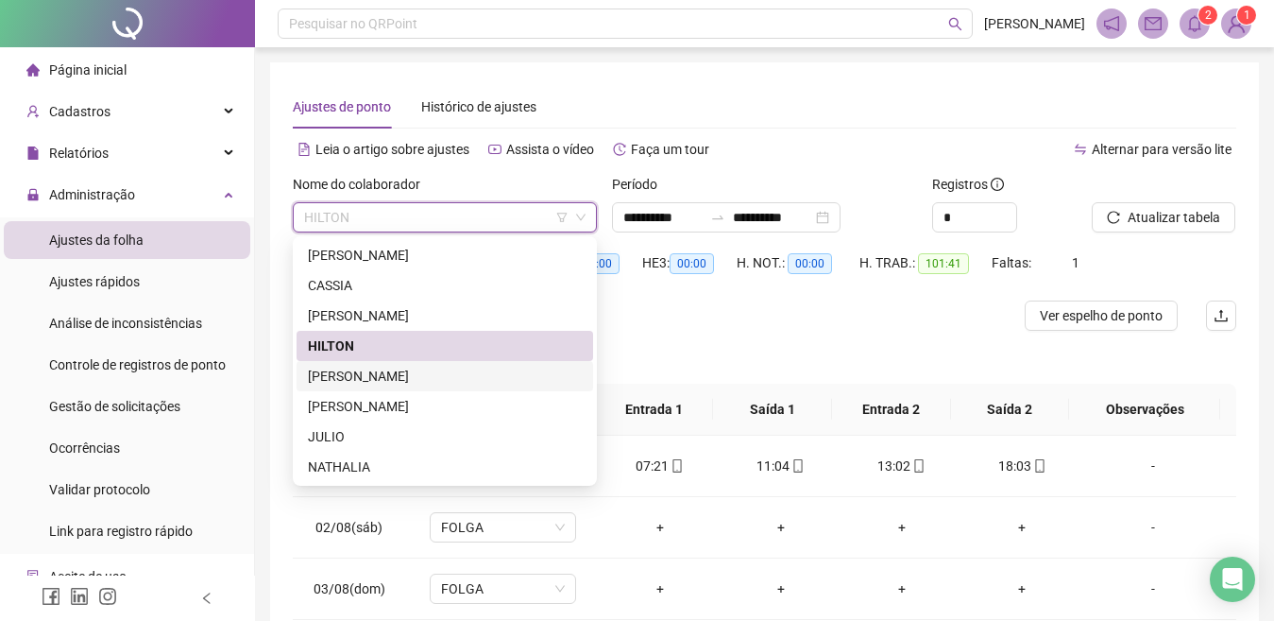
click at [368, 379] on div "[PERSON_NAME]" at bounding box center [445, 376] width 274 height 21
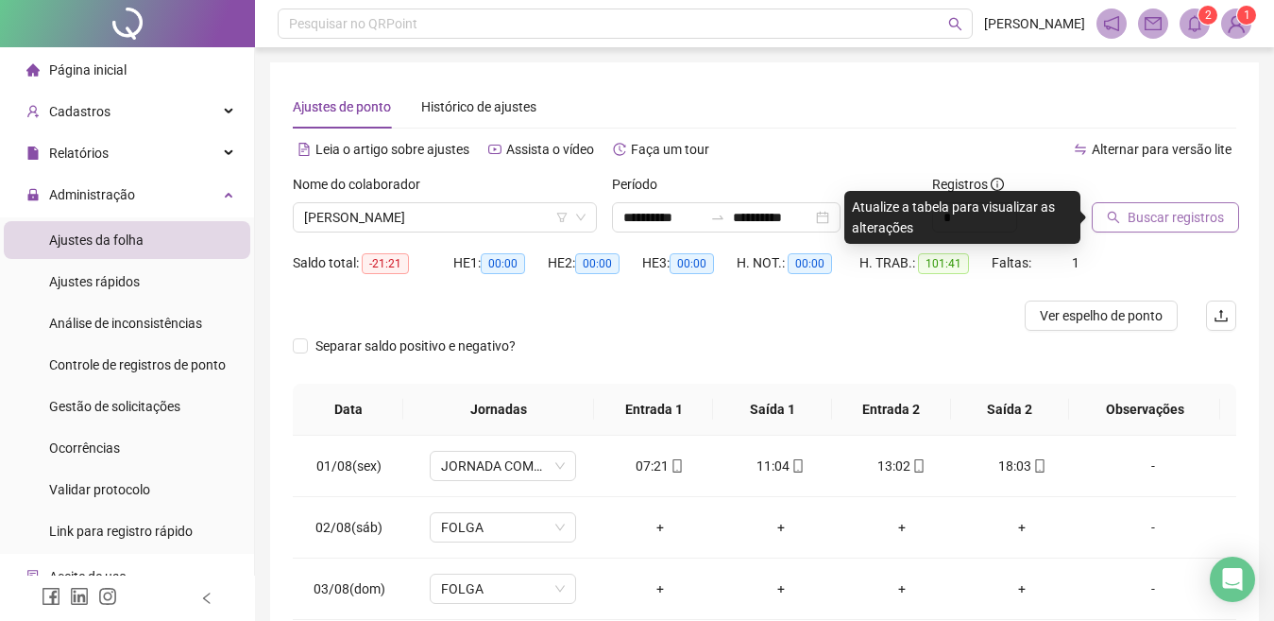
click at [1135, 217] on span "Buscar registros" at bounding box center [1176, 217] width 96 height 21
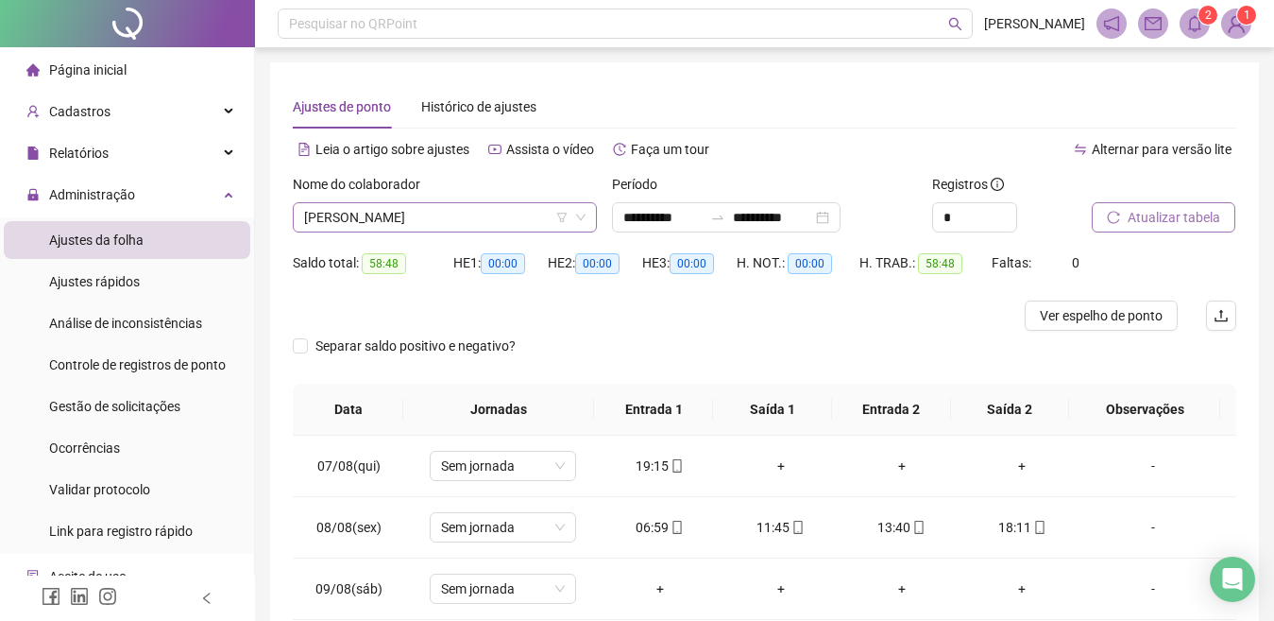
click at [382, 222] on span "[PERSON_NAME]" at bounding box center [444, 217] width 281 height 28
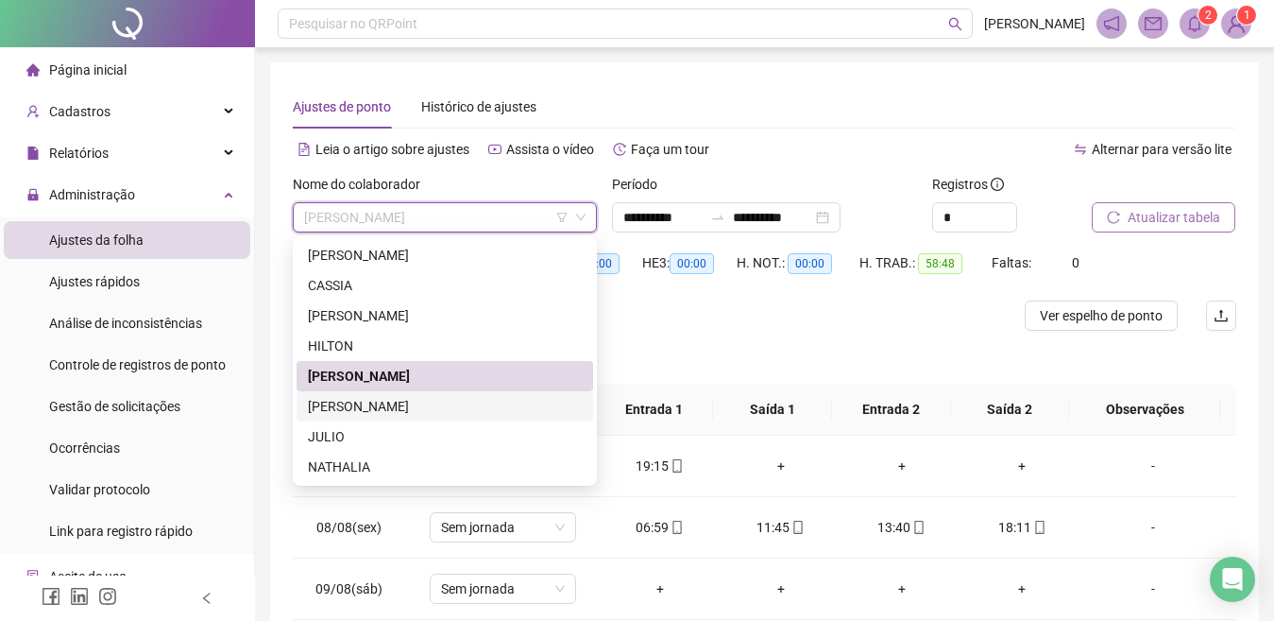
click at [322, 410] on div "[PERSON_NAME]" at bounding box center [445, 406] width 274 height 21
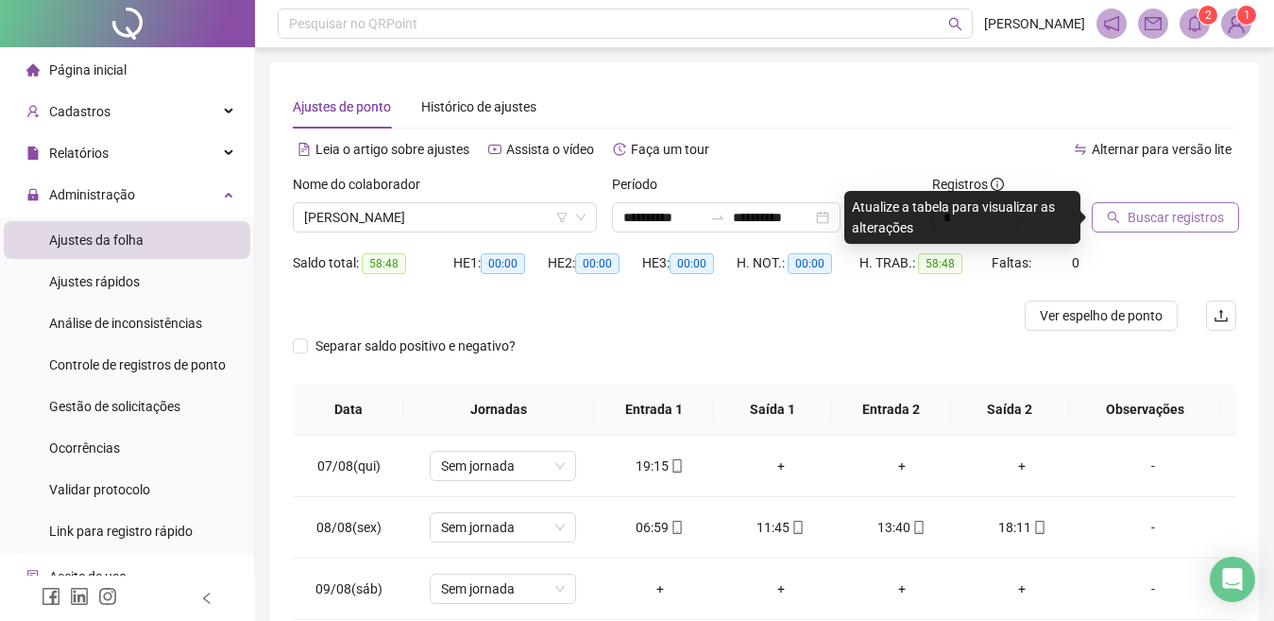
click at [1113, 226] on button "Buscar registros" at bounding box center [1165, 217] width 147 height 30
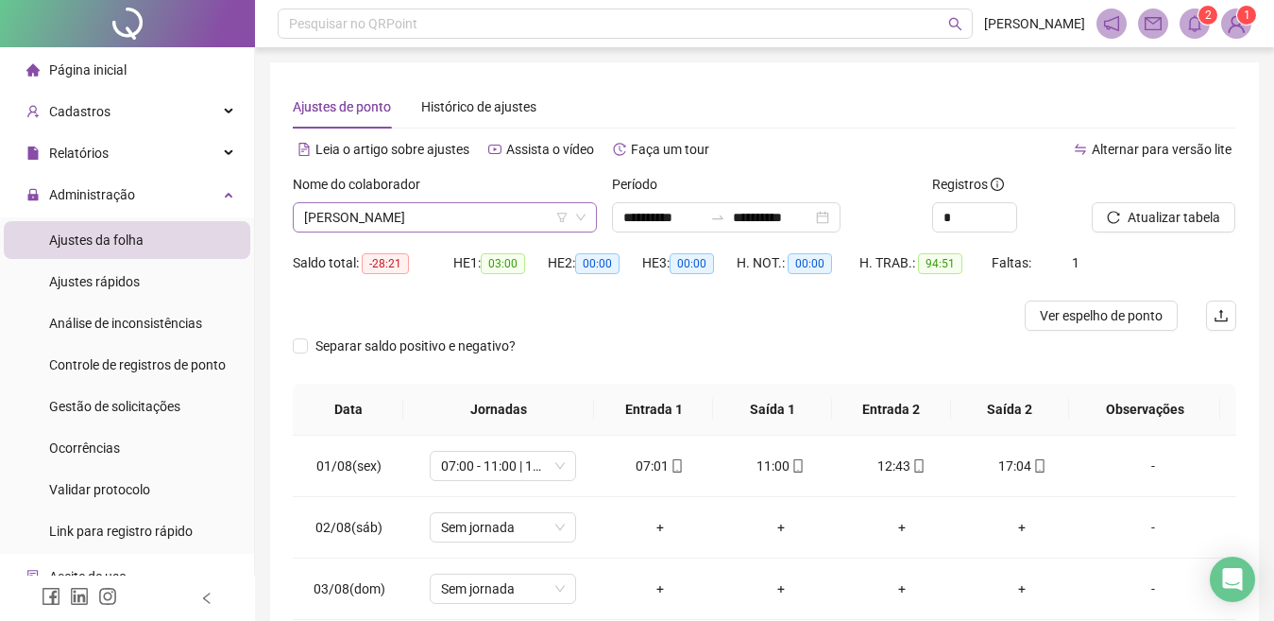
click at [399, 215] on span "[PERSON_NAME]" at bounding box center [444, 217] width 281 height 28
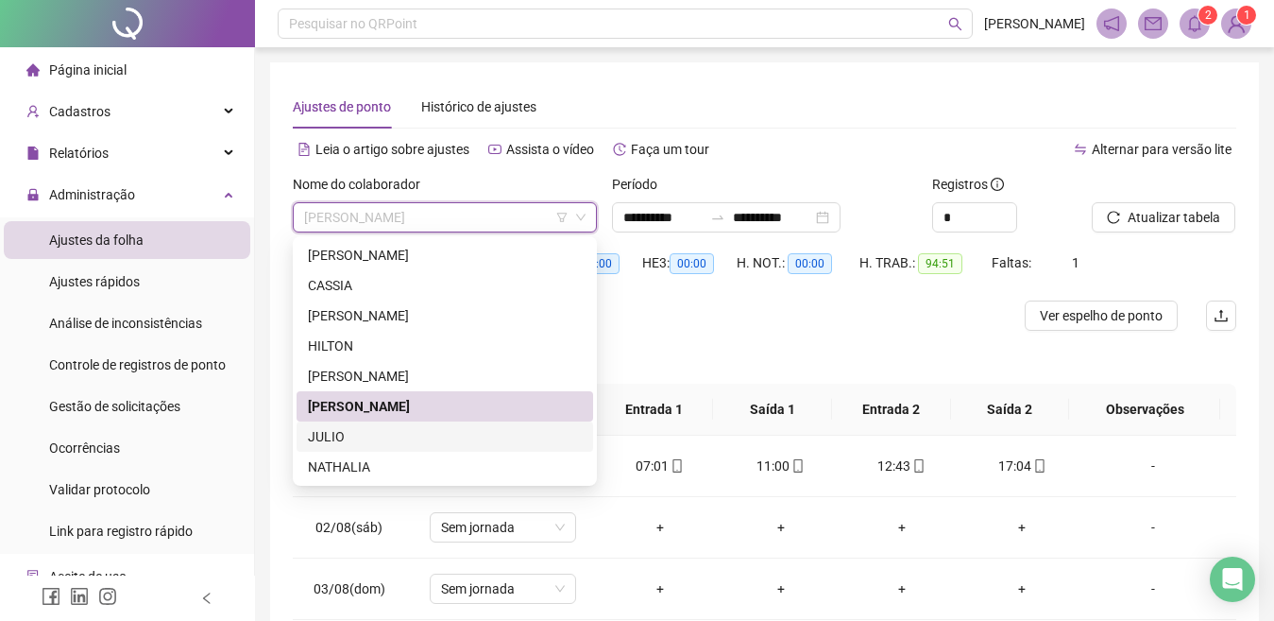
click at [341, 438] on div "JULIO" at bounding box center [445, 436] width 274 height 21
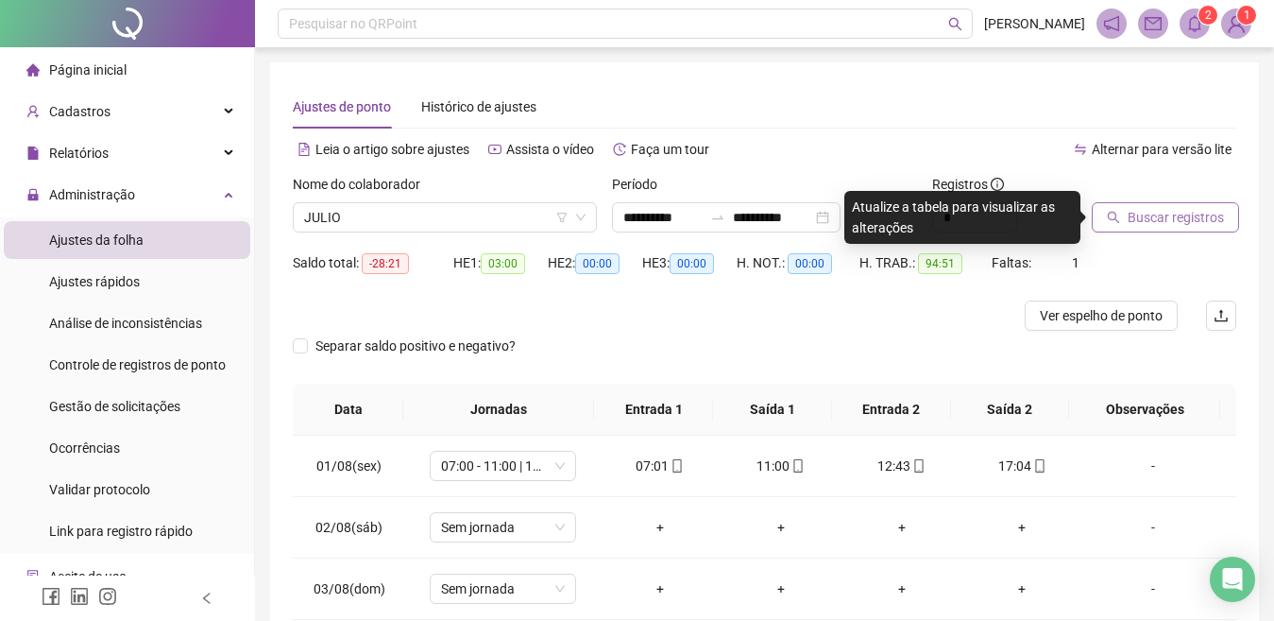
click at [1171, 214] on span "Buscar registros" at bounding box center [1176, 217] width 96 height 21
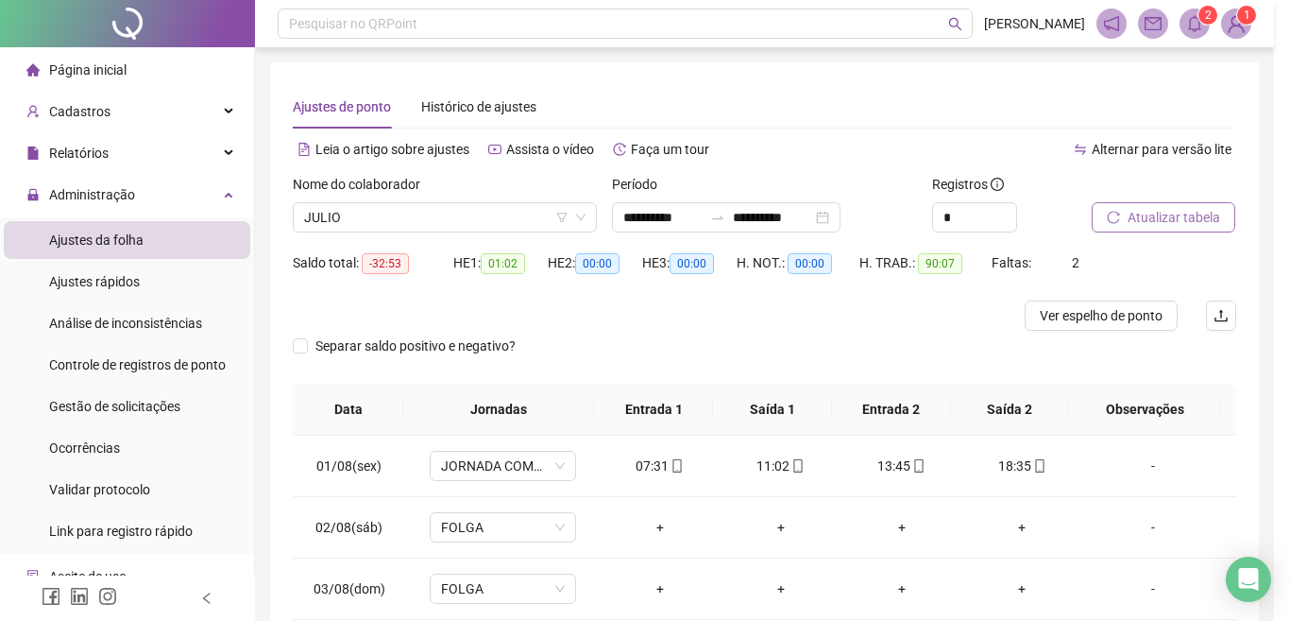
click at [1239, 509] on div "Buscando registros Os registros de ponto estão sendo buscados... OK" at bounding box center [645, 310] width 1290 height 621
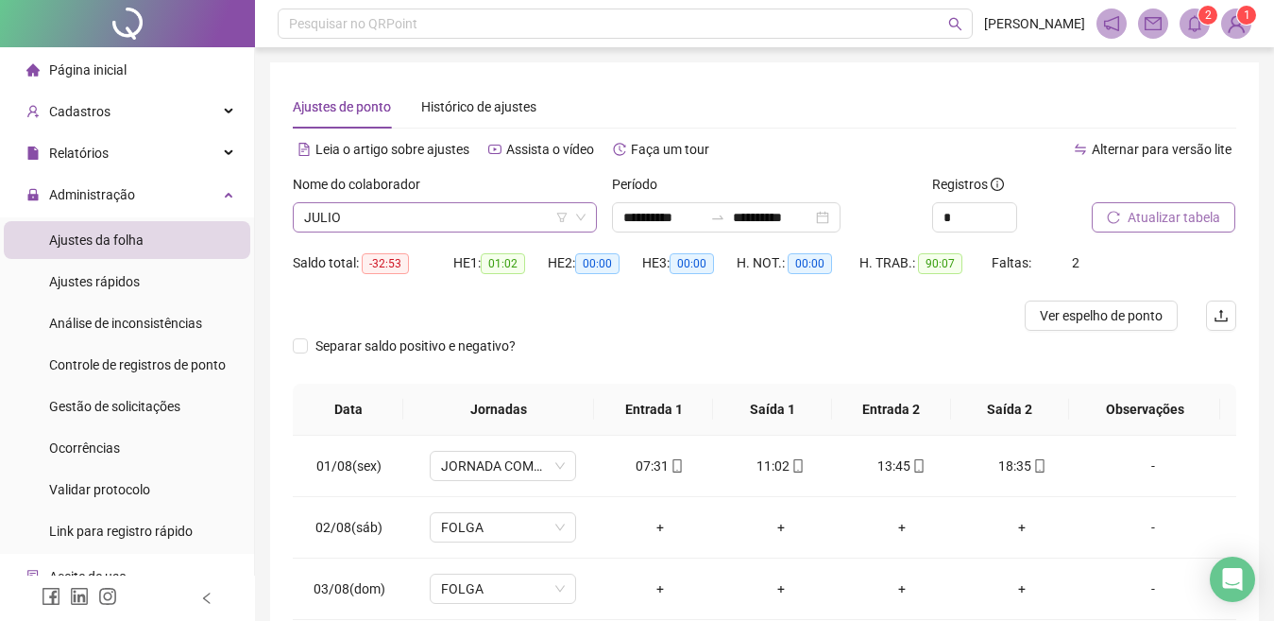
click at [417, 226] on span "JULIO" at bounding box center [444, 217] width 281 height 28
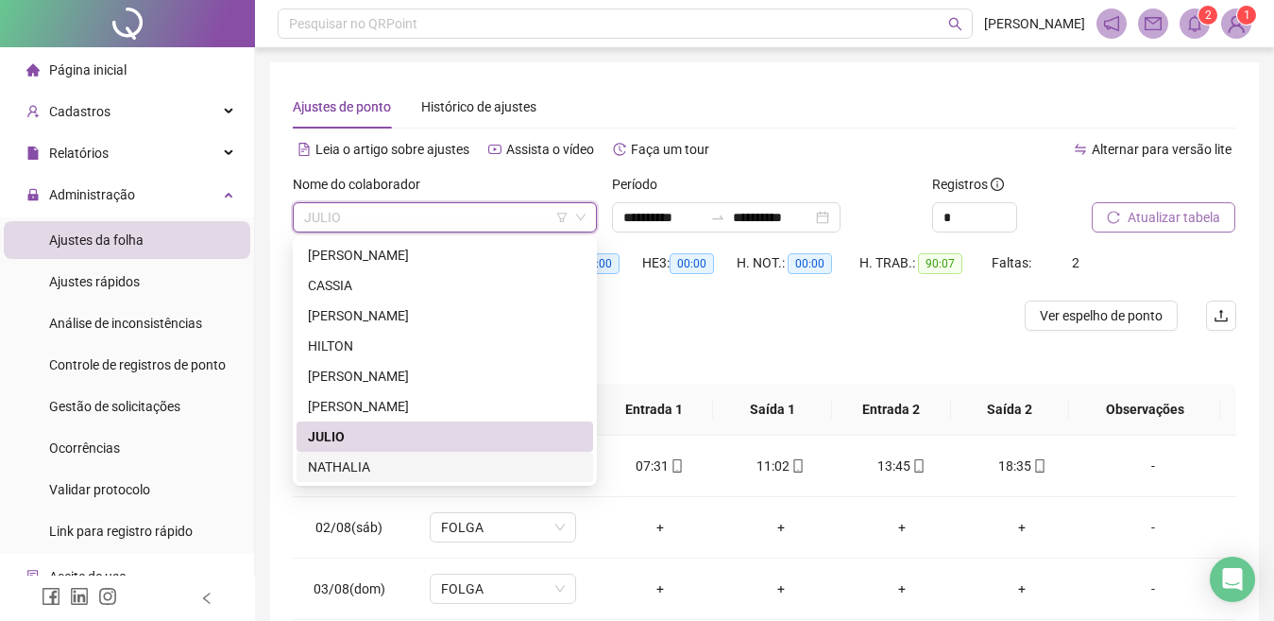
click at [352, 466] on div "NATHALIA" at bounding box center [445, 466] width 274 height 21
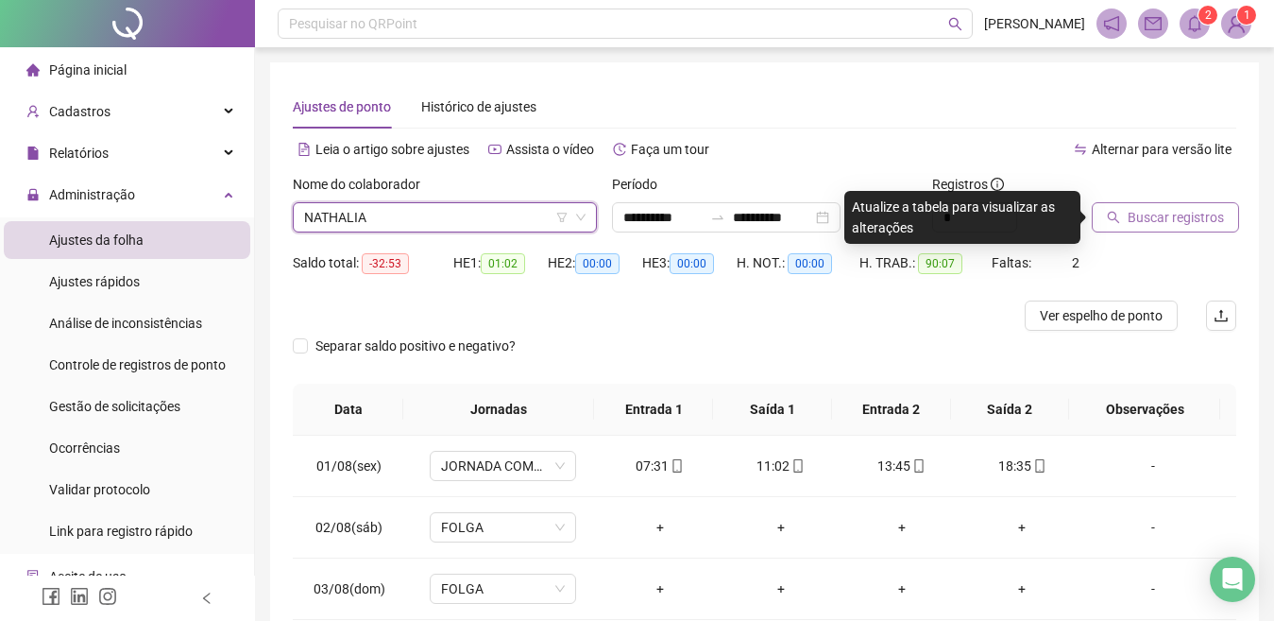
click at [1164, 220] on span "Buscar registros" at bounding box center [1176, 217] width 96 height 21
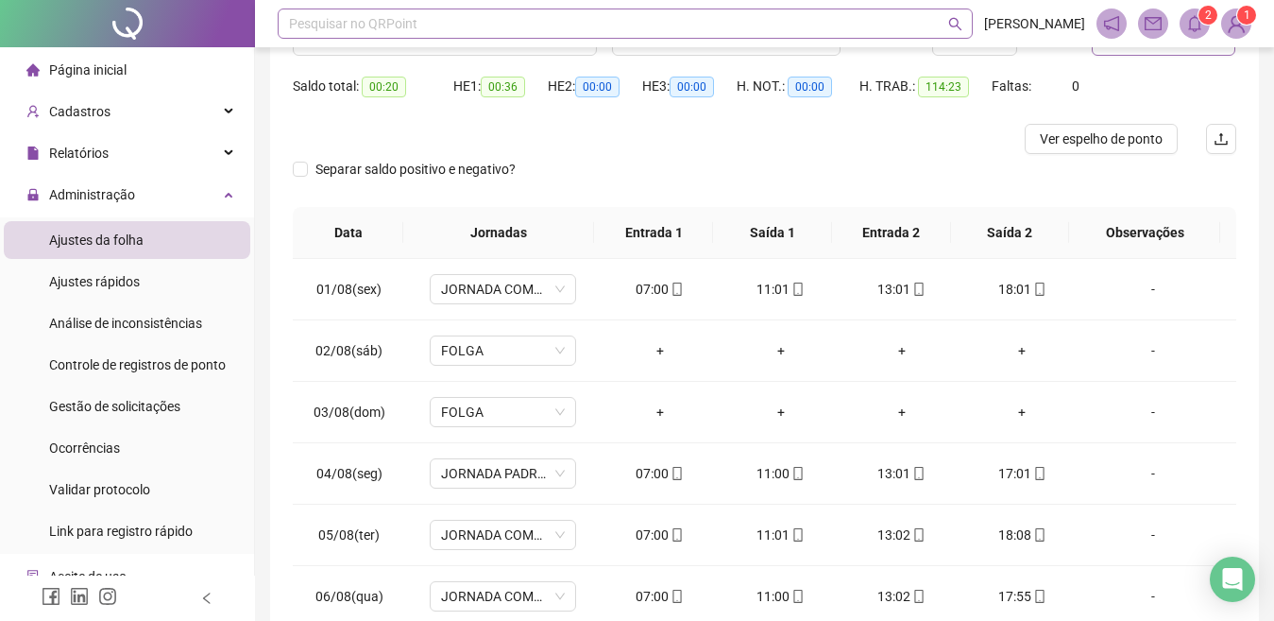
scroll to position [39, 0]
